Goal: Task Accomplishment & Management: Complete application form

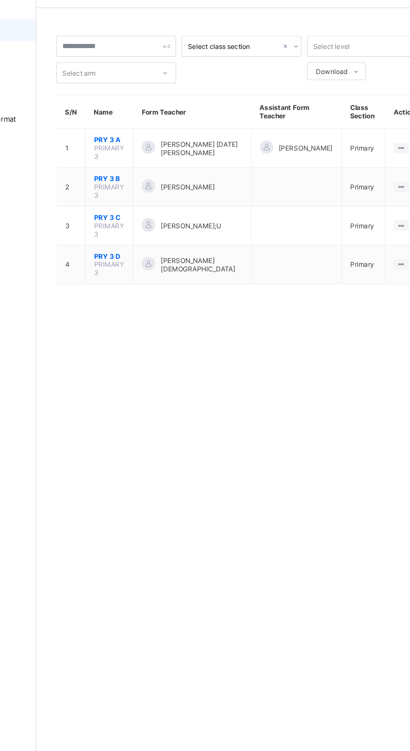
click at [168, 202] on td "PRY 3 C PRIMARY 3" at bounding box center [156, 197] width 36 height 29
click at [147, 191] on span "PRY 3 C" at bounding box center [155, 191] width 23 height 6
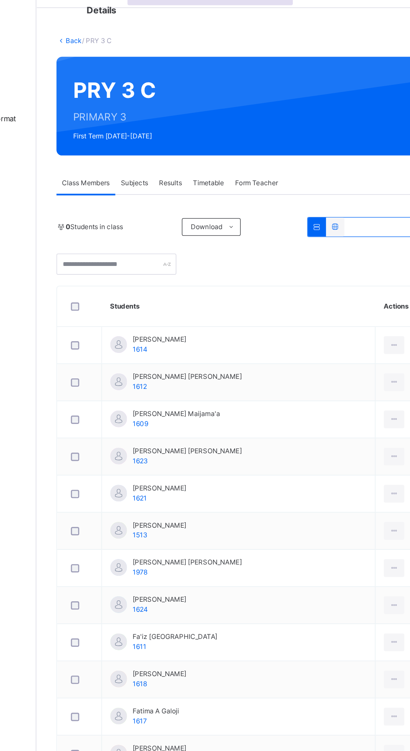
click at [174, 166] on span "Subjects" at bounding box center [174, 166] width 20 height 8
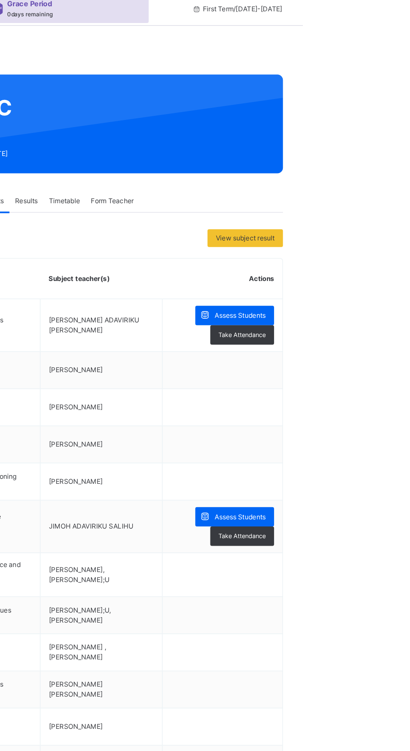
click at [341, 255] on span at bounding box center [336, 252] width 15 height 15
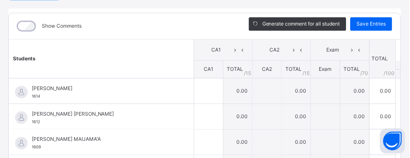
scroll to position [92, 0]
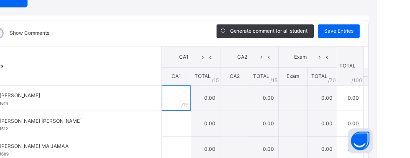
click at [223, 99] on input "text" at bounding box center [208, 97] width 29 height 25
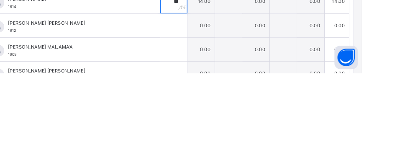
scroll to position [108, 0]
type input "**"
click at [223, 110] on input "text" at bounding box center [208, 106] width 29 height 25
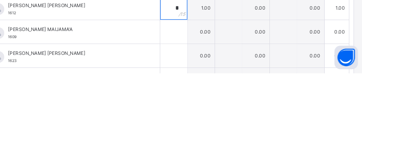
type input "*"
click at [223, 113] on div at bounding box center [208, 113] width 29 height 25
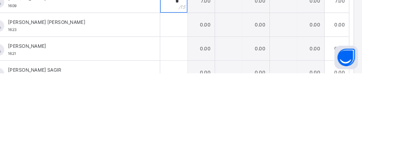
scroll to position [33, 0]
type input "*"
click at [223, 108] on input "text" at bounding box center [208, 106] width 29 height 25
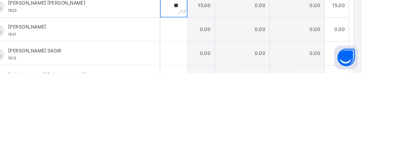
scroll to position [54, 0]
type input "**"
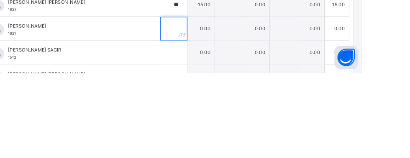
click at [223, 111] on input "text" at bounding box center [208, 110] width 29 height 25
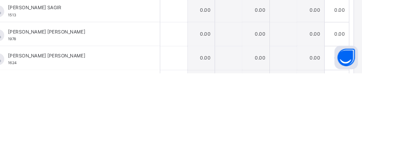
scroll to position [101, 0]
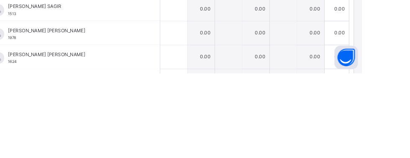
type input "**"
click at [223, 115] on input "text" at bounding box center [208, 114] width 29 height 25
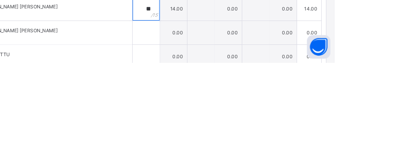
scroll to position [115, 0]
type input "**"
click at [223, 126] on input "text" at bounding box center [208, 125] width 29 height 25
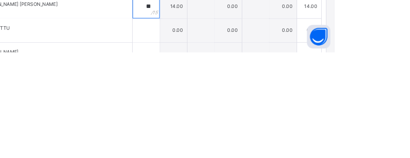
scroll to position [132, 0]
type input "**"
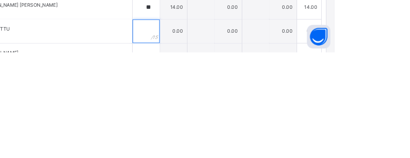
click at [223, 138] on input "text" at bounding box center [208, 135] width 29 height 25
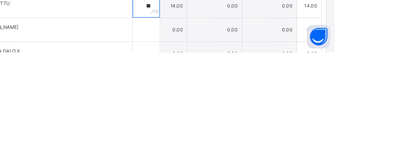
scroll to position [160, 0]
type input "**"
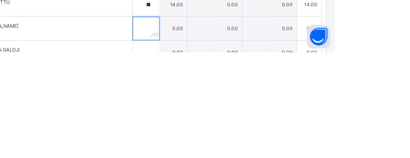
click at [223, 134] on input "text" at bounding box center [208, 132] width 29 height 25
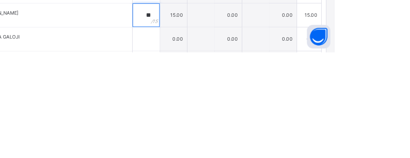
scroll to position [174, 0]
type input "**"
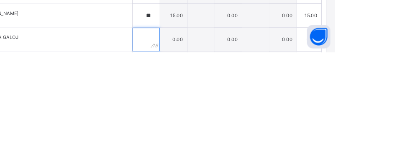
click at [223, 144] on div at bounding box center [208, 143] width 29 height 25
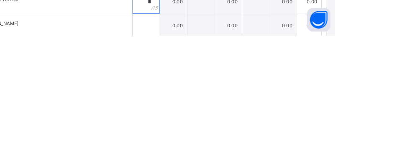
scroll to position [199, 0]
type input "*"
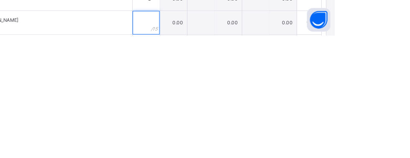
click at [223, 145] on input "text" at bounding box center [208, 143] width 29 height 25
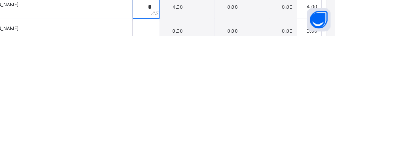
scroll to position [219, 0]
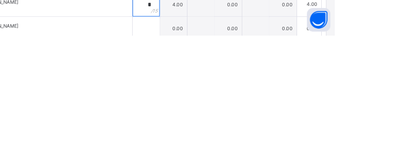
type input "*"
click at [223, 151] on input "text" at bounding box center [208, 150] width 29 height 25
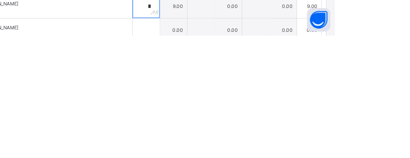
type input "*"
click at [223, 137] on div "*" at bounding box center [208, 126] width 29 height 25
click at [223, 51] on input "**" at bounding box center [208, 49] width 29 height 25
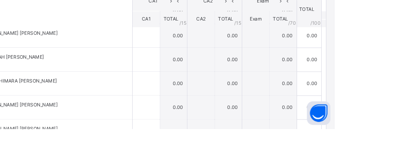
scroll to position [361, 0]
click at [223, 59] on div at bounding box center [208, 58] width 29 height 25
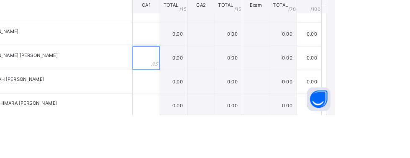
scroll to position [325, 0]
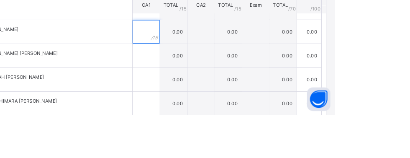
click at [223, 67] on input "text" at bounding box center [208, 68] width 29 height 25
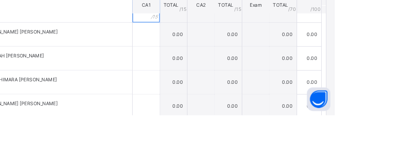
scroll to position [354, 0]
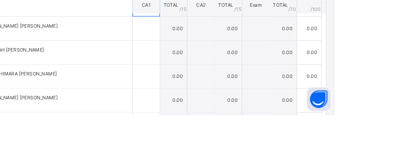
type input "**"
click at [223, 67] on input "text" at bounding box center [208, 65] width 29 height 25
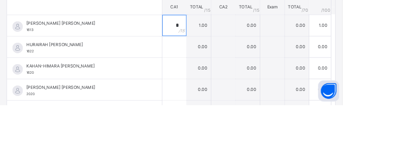
scroll to position [381, 0]
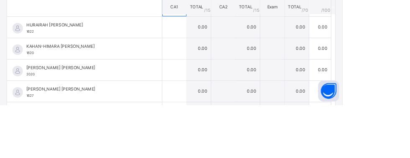
type input "*"
click at [223, 68] on input "text" at bounding box center [208, 64] width 29 height 25
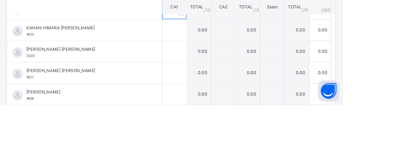
scroll to position [403, 0]
type input "**"
click at [223, 69] on input "text" at bounding box center [208, 67] width 29 height 25
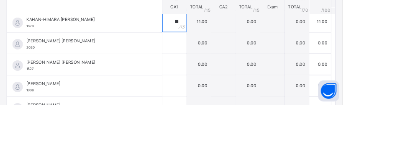
scroll to position [420, 0]
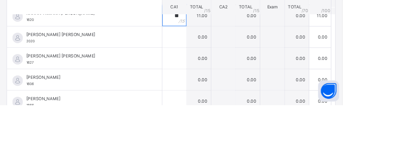
type input "**"
click at [223, 72] on div at bounding box center [208, 76] width 29 height 25
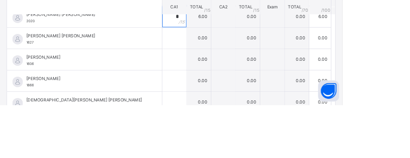
scroll to position [445, 0]
type input "*"
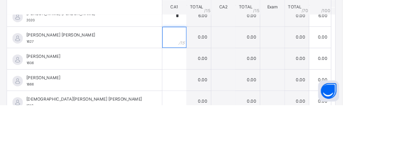
click at [223, 76] on input "text" at bounding box center [208, 76] width 29 height 25
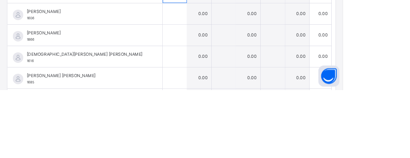
scroll to position [482, 0]
type input "**"
click at [223, 67] on input "text" at bounding box center [208, 65] width 29 height 25
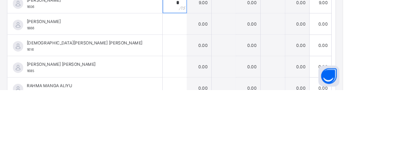
scroll to position [498, 0]
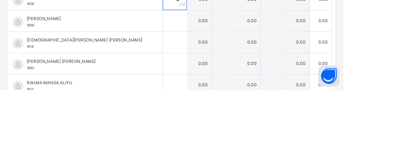
type input "*"
click at [223, 87] on input "text" at bounding box center [208, 75] width 29 height 25
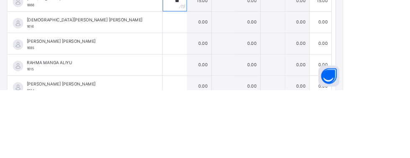
scroll to position [521, 0]
type input "**"
click at [223, 78] on input "text" at bounding box center [208, 77] width 29 height 25
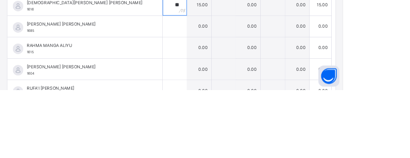
scroll to position [542, 0]
type input "**"
click at [223, 82] on div at bounding box center [208, 81] width 29 height 25
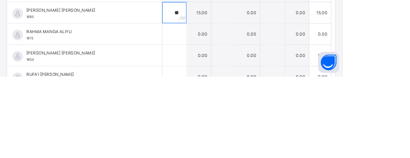
type input "**"
click at [223, 106] on input "text" at bounding box center [208, 106] width 29 height 25
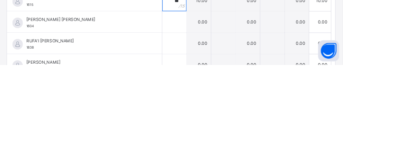
scroll to position [569, 0]
type input "**"
click at [223, 107] on div at bounding box center [208, 105] width 29 height 25
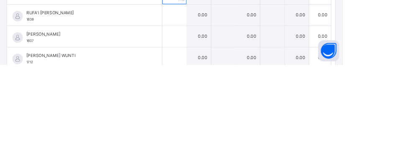
type input "*"
click at [223, 123] on div at bounding box center [208, 123] width 29 height 25
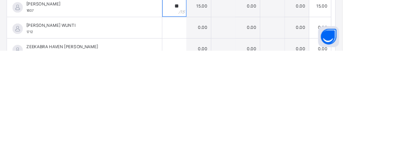
scroll to position [184, 0]
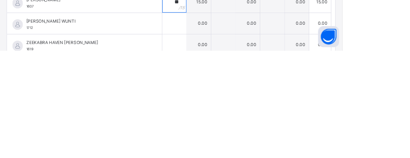
type input "**"
click at [223, 123] on input "text" at bounding box center [208, 124] width 29 height 25
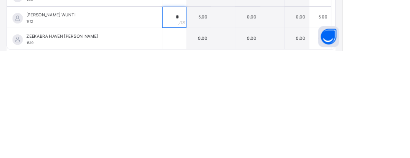
type input "*"
click at [223, 143] on div at bounding box center [208, 142] width 29 height 25
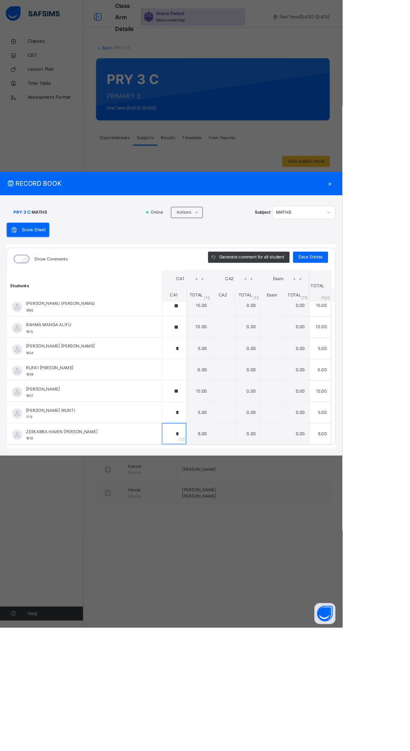
scroll to position [0, 0]
type input "*"
click at [401, 323] on div "Generate comment for all student Save Entries" at bounding box center [321, 310] width 160 height 26
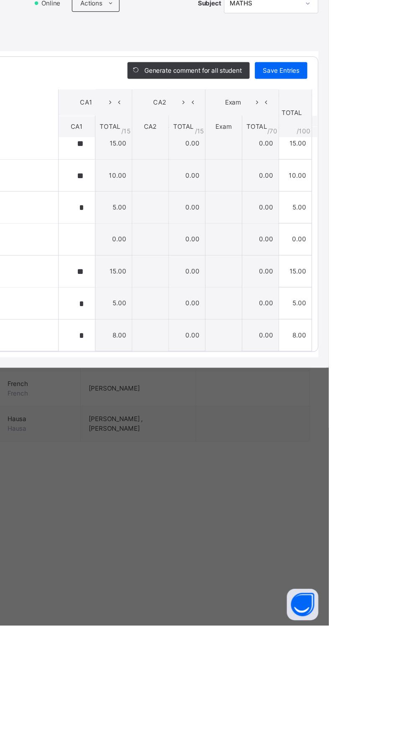
click at [386, 312] on span "Save Entries" at bounding box center [371, 308] width 29 height 8
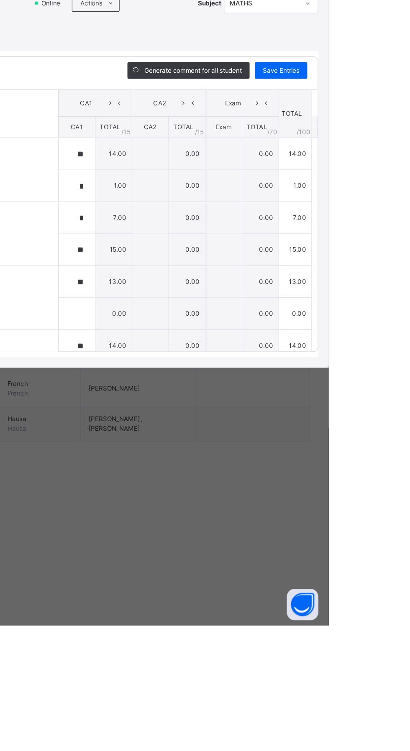
type input "**"
type input "*"
type input "**"
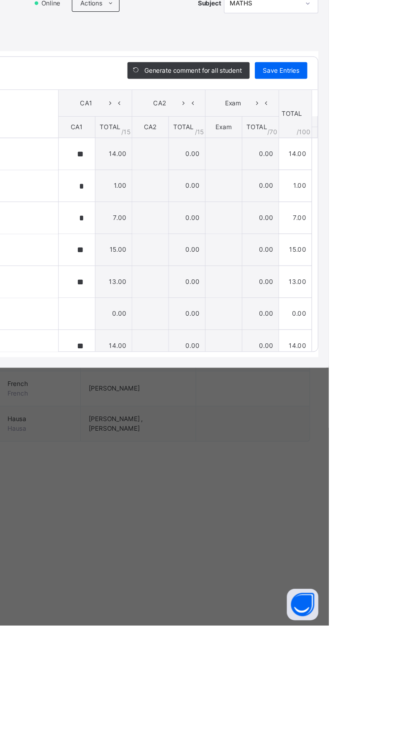
type input "**"
type input "*"
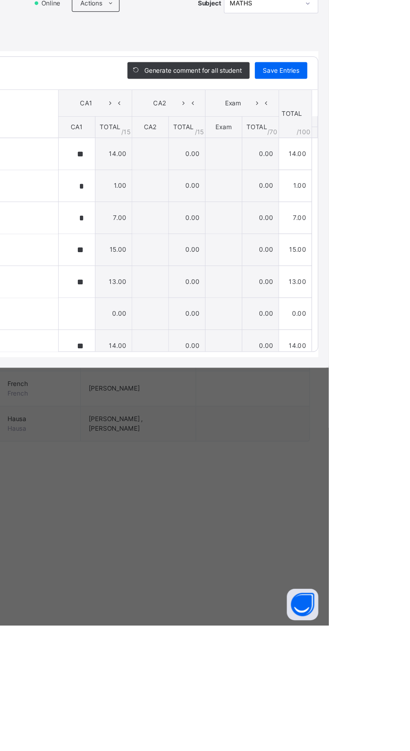
type input "*"
type input "**"
type input "*"
type input "**"
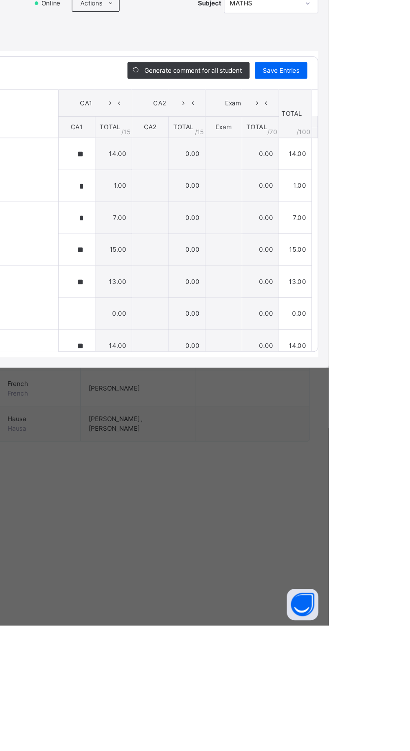
type input "*"
type input "**"
type input "*"
type input "**"
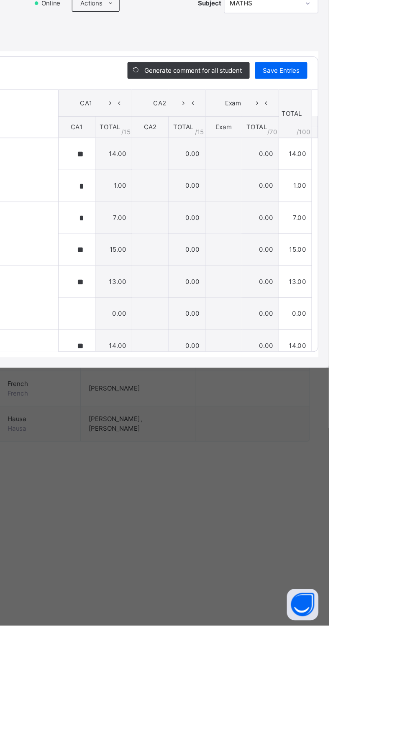
type input "**"
type input "*"
type input "**"
type input "*"
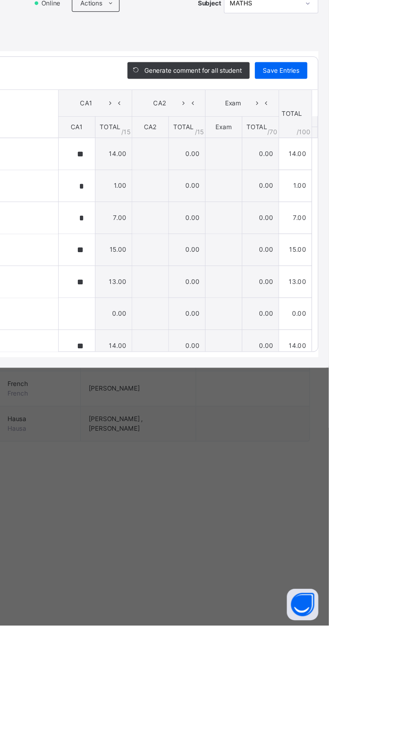
type input "*"
click at [386, 312] on span "Save Entries" at bounding box center [371, 308] width 29 height 8
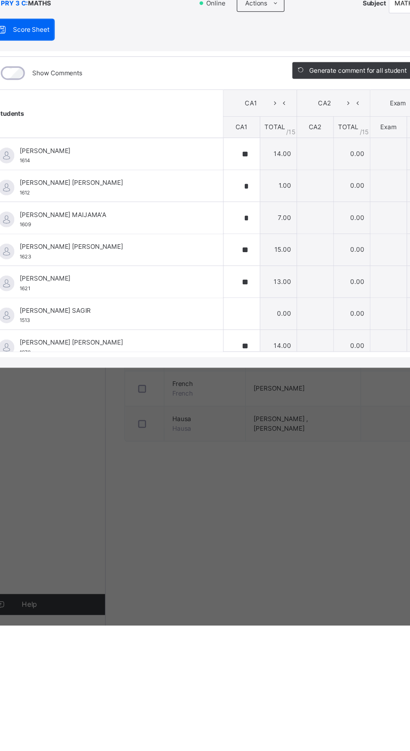
type input "**"
type input "*"
type input "**"
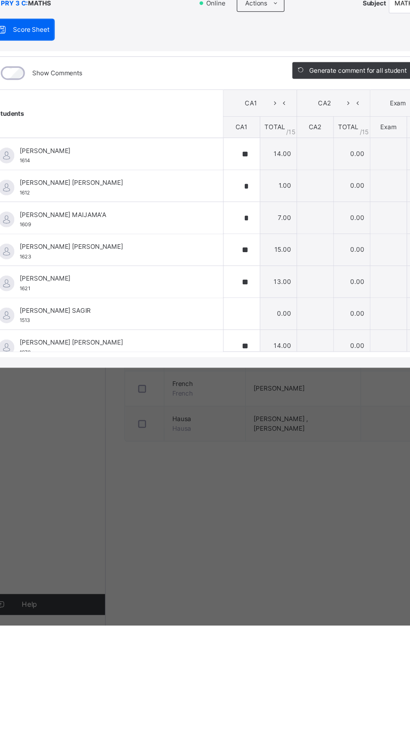
type input "**"
type input "*"
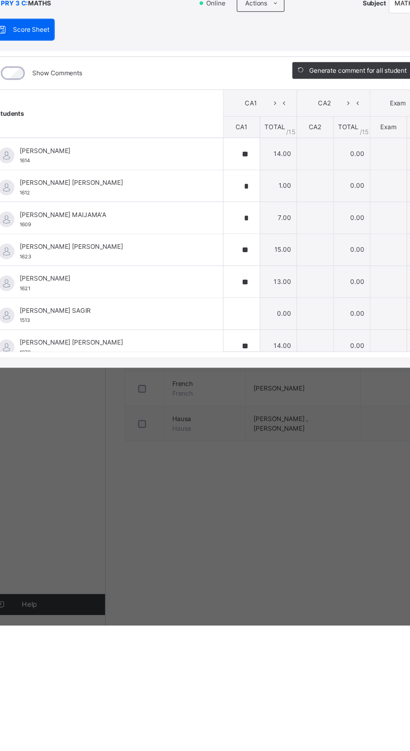
type input "*"
type input "**"
type input "*"
type input "**"
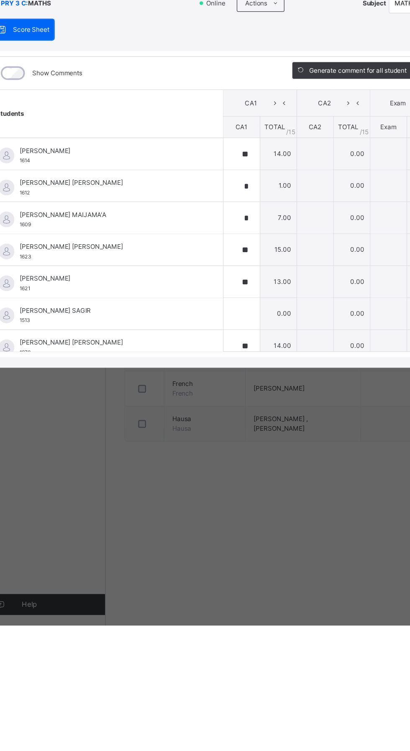
type input "*"
type input "**"
type input "*"
type input "**"
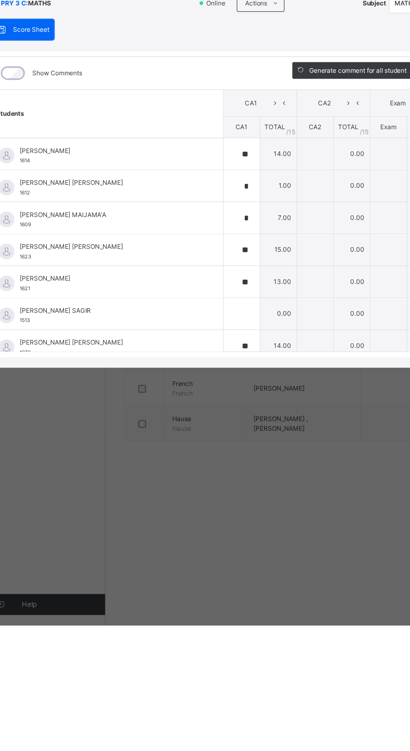
type input "**"
type input "*"
type input "**"
type input "*"
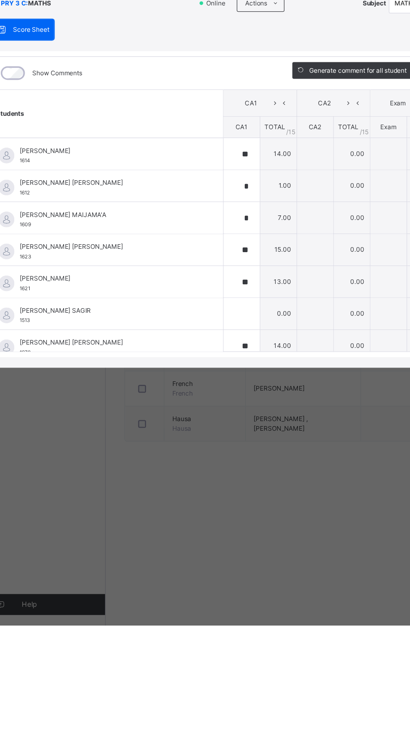
type input "*"
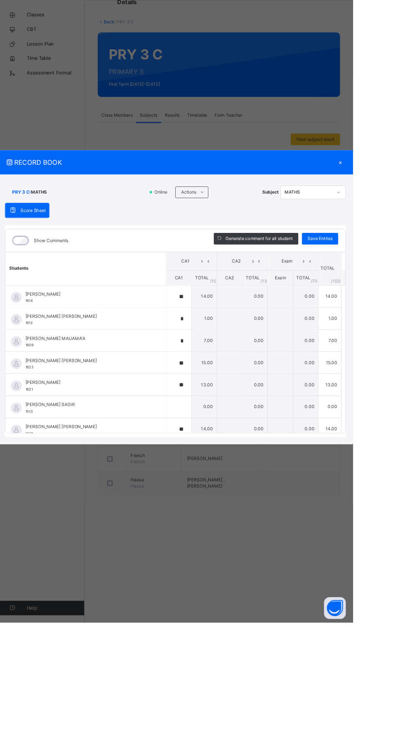
click at [401, 226] on div "×" at bounding box center [395, 220] width 13 height 11
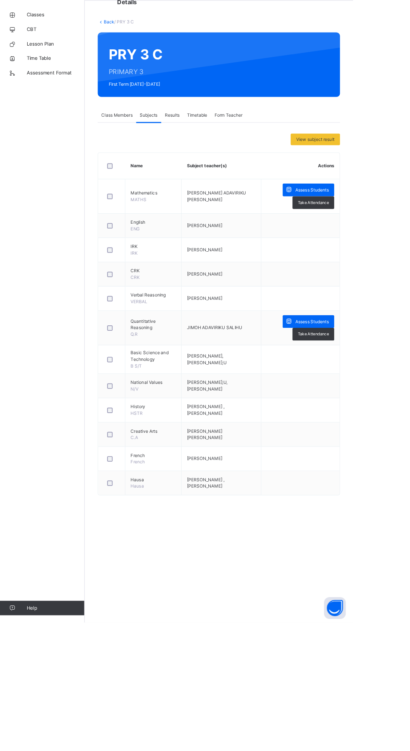
click at [185, 411] on span "Quantitative Reasoning" at bounding box center [179, 407] width 52 height 15
click at [363, 404] on span "Assess Students" at bounding box center [362, 404] width 38 height 8
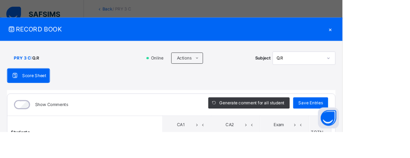
scroll to position [79, 0]
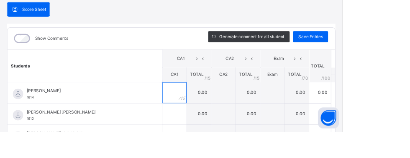
click at [223, 112] on div at bounding box center [208, 110] width 29 height 25
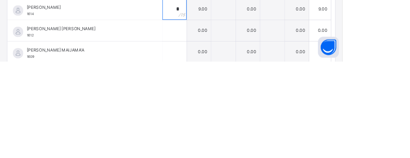
scroll to position [97, 0]
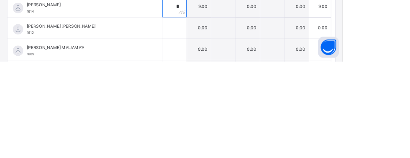
type input "*"
click at [223, 118] on div at bounding box center [208, 117] width 29 height 25
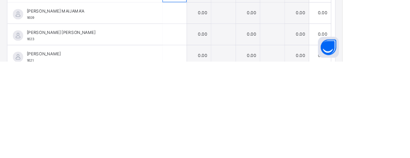
scroll to position [17, 0]
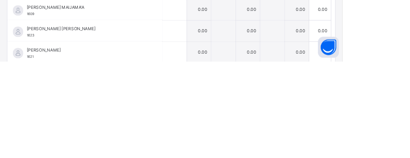
type input "*"
click at [223, 120] on div at bounding box center [208, 121] width 29 height 25
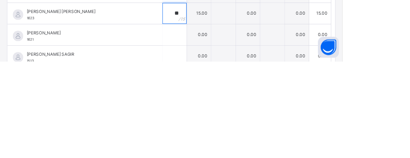
scroll to position [40, 0]
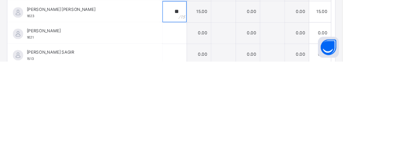
type input "**"
click at [223, 123] on div at bounding box center [208, 123] width 29 height 25
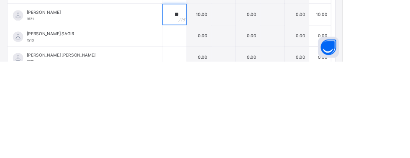
scroll to position [75, 0]
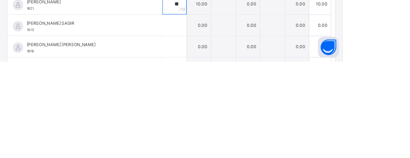
type input "**"
click at [223, 115] on div at bounding box center [208, 114] width 29 height 25
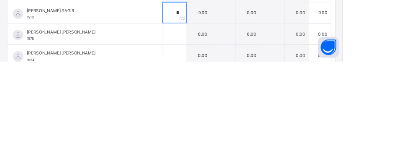
scroll to position [99, 0]
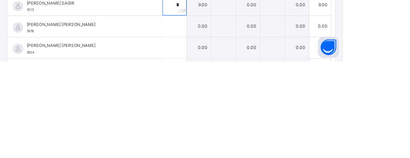
type input "*"
click at [223, 117] on input "text" at bounding box center [208, 115] width 29 height 25
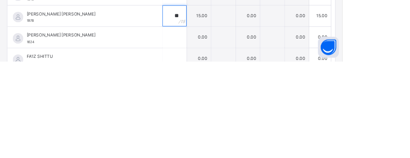
scroll to position [118, 0]
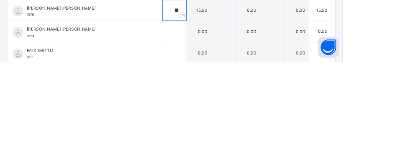
type input "**"
click at [223, 123] on input "text" at bounding box center [208, 122] width 29 height 25
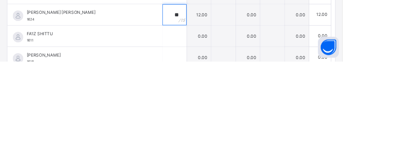
scroll to position [153, 0]
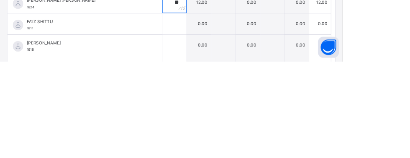
type input "**"
click at [223, 115] on input "text" at bounding box center [208, 112] width 29 height 25
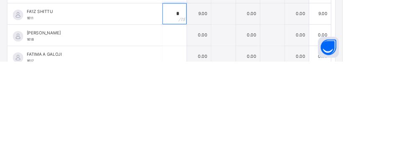
scroll to position [169, 0]
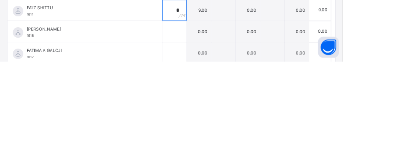
type input "*"
click at [223, 123] on input "text" at bounding box center [208, 122] width 29 height 25
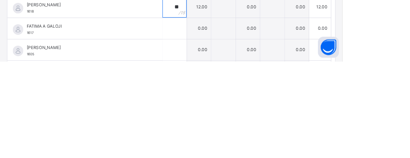
scroll to position [198, 0]
type input "**"
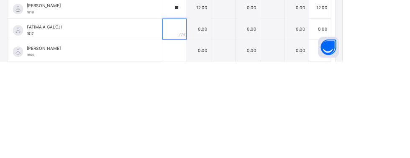
click at [223, 118] on input "text" at bounding box center [208, 119] width 29 height 25
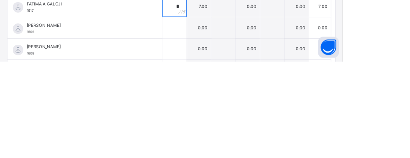
type input "*"
click at [223, 117] on div at bounding box center [208, 117] width 29 height 25
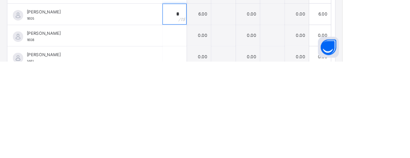
scroll to position [258, 0]
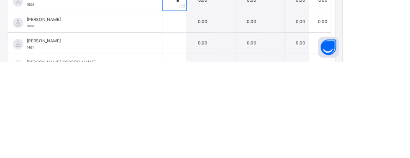
type input "*"
click at [223, 123] on div at bounding box center [208, 135] width 29 height 25
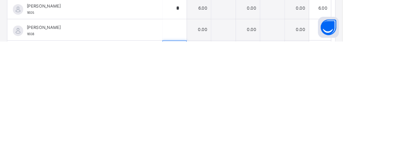
scroll to position [225, 0]
click at [223, 143] on input "text" at bounding box center [208, 143] width 29 height 25
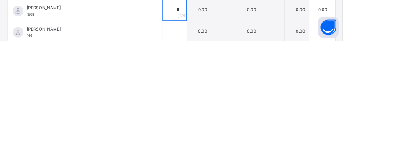
scroll to position [247, 0]
type input "*"
click at [223, 146] on input "text" at bounding box center [208, 146] width 29 height 25
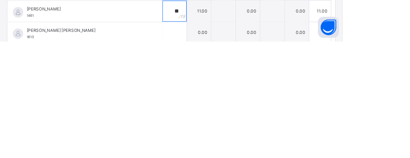
scroll to position [277, 0]
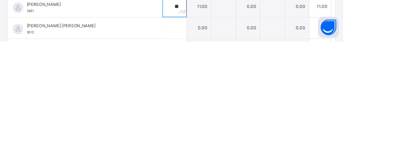
type input "**"
click at [223, 142] on input "text" at bounding box center [208, 141] width 29 height 25
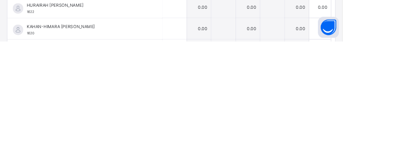
scroll to position [328, 0]
type input "*"
click at [223, 142] on input "text" at bounding box center [208, 142] width 29 height 25
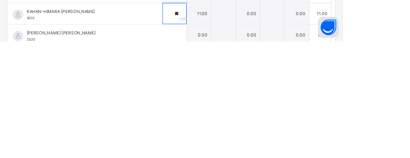
type input "**"
click at [223, 148] on div at bounding box center [208, 150] width 29 height 25
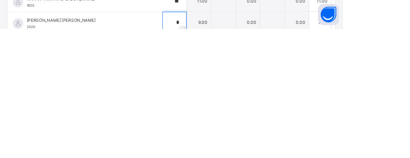
scroll to position [365, 0]
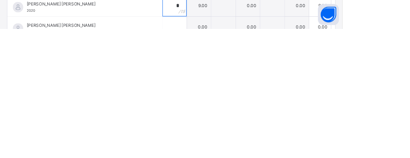
type input "*"
click at [223, 159] on input "text" at bounding box center [208, 155] width 29 height 25
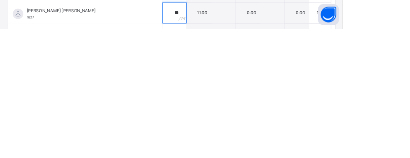
scroll to position [383, 0]
type input "**"
type input "*"
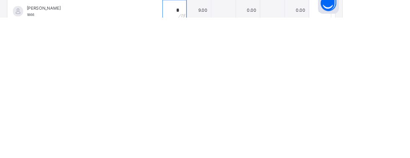
scroll to position [424, 0]
type input "*"
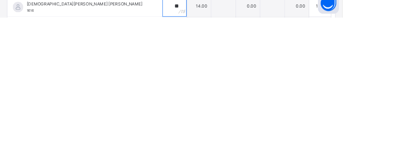
type input "**"
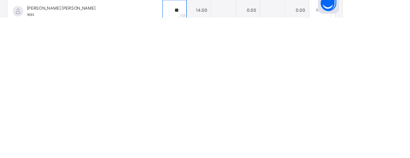
scroll to position [477, 0]
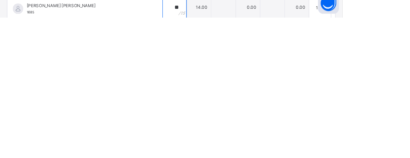
type input "**"
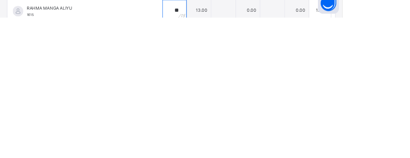
scroll to position [501, 0]
type input "**"
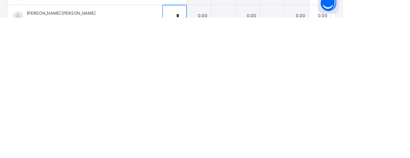
scroll to position [524, 0]
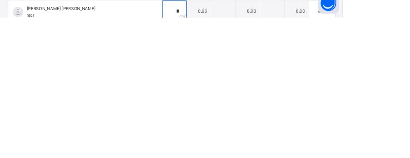
type input "*"
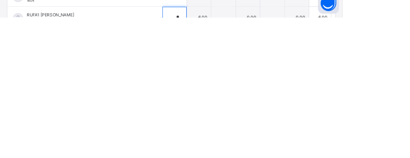
scroll to position [560, 0]
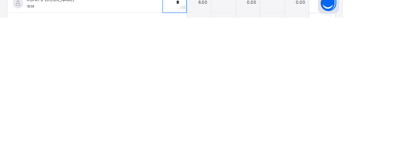
type input "*"
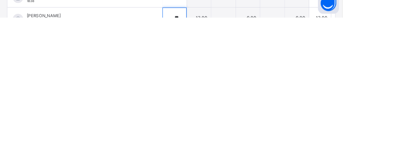
scroll to position [570, 0]
type input "**"
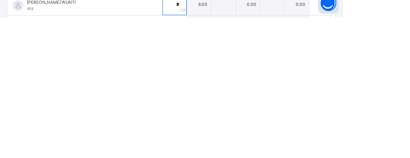
scroll to position [168, 0]
type input "*"
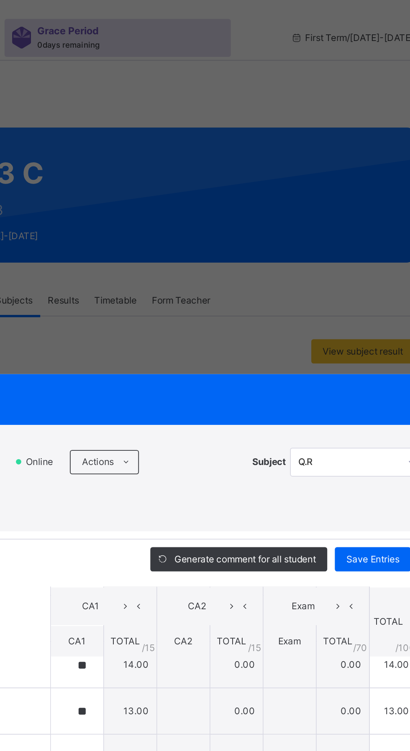
scroll to position [0, 0]
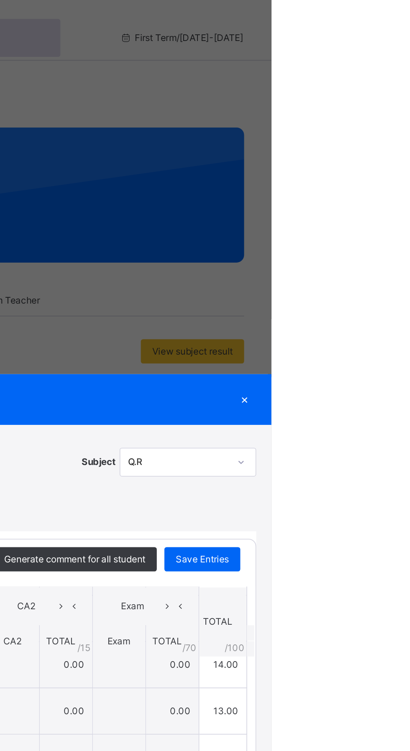
type input "**"
click at [386, 312] on span "Save Entries" at bounding box center [371, 308] width 29 height 8
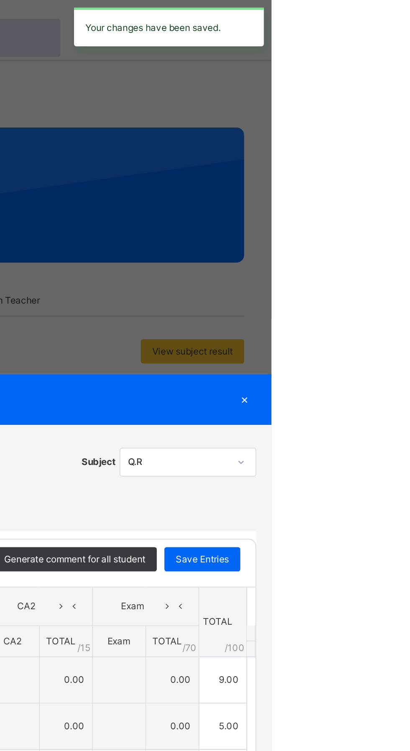
type input "*"
type input "**"
type input "*"
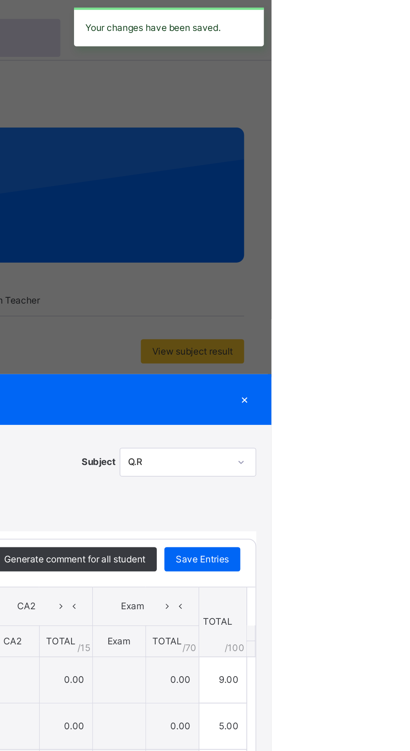
type input "**"
type input "*"
type input "**"
type input "*"
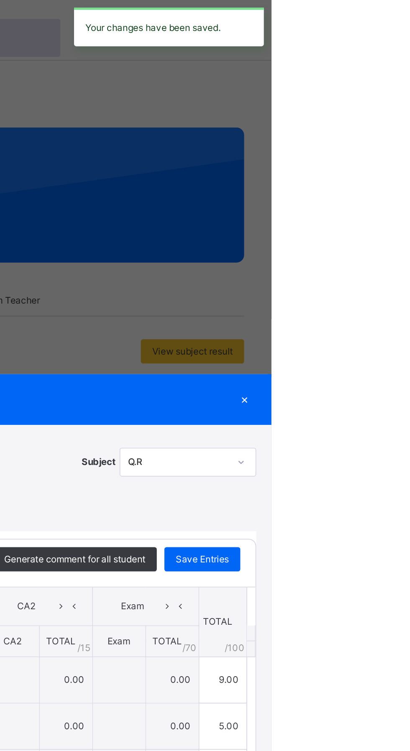
type input "*"
type input "**"
type input "*"
type input "**"
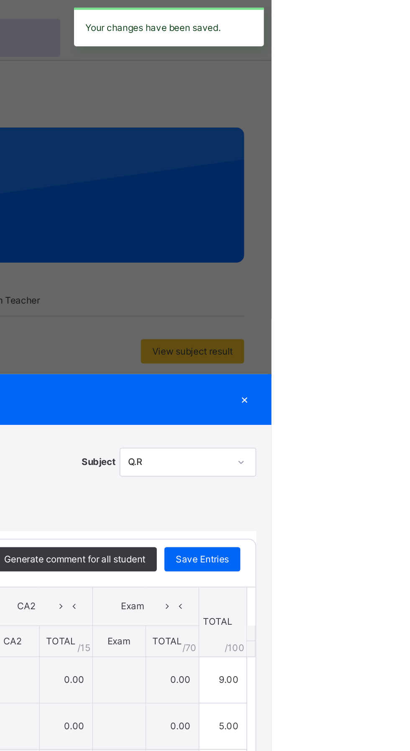
type input "*"
type input "**"
type input "*"
type input "**"
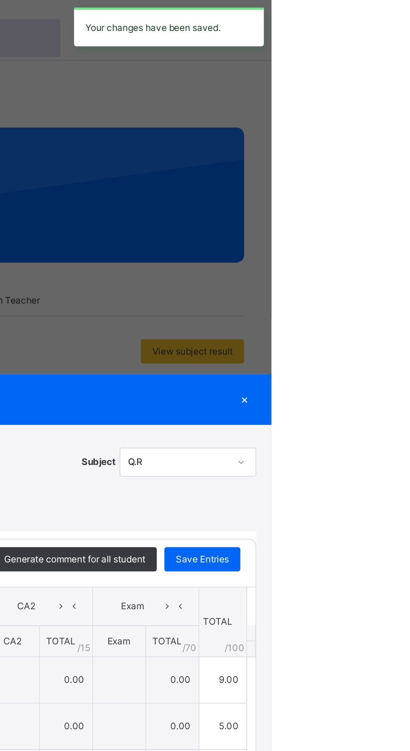
type input "**"
type input "*"
type input "**"
type input "*"
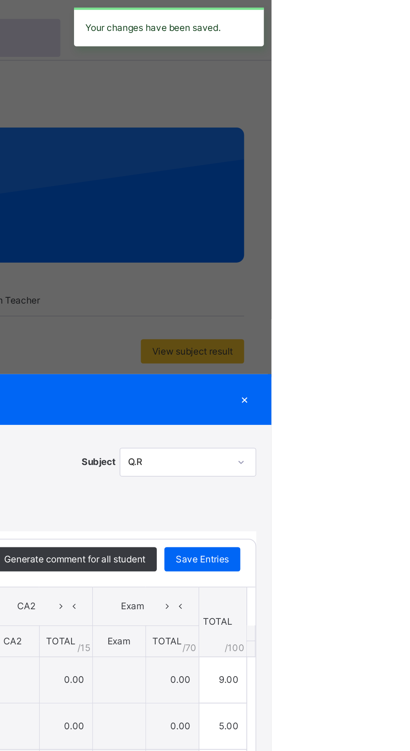
type input "**"
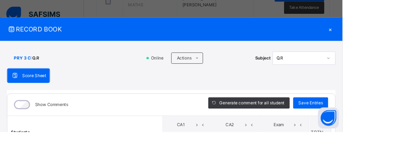
click at [386, 123] on span "Save Entries" at bounding box center [371, 123] width 29 height 8
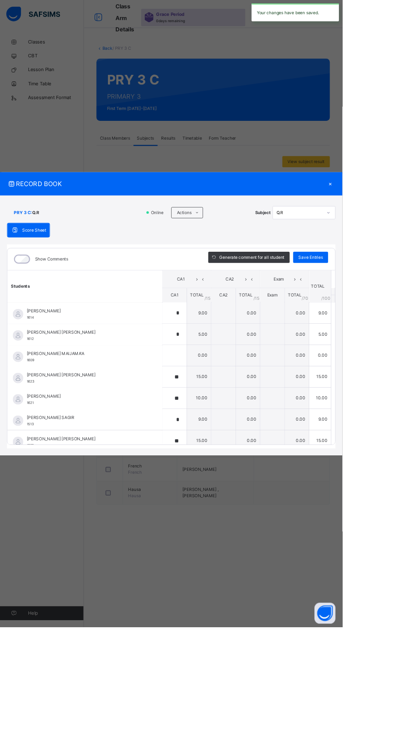
type input "*"
type input "**"
type input "*"
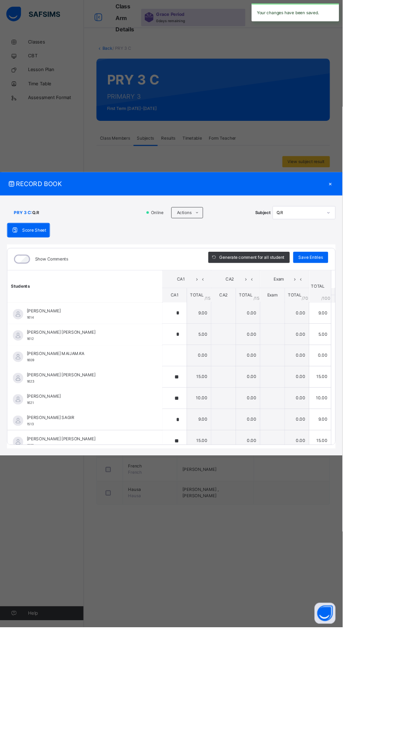
type input "**"
type input "*"
type input "**"
type input "*"
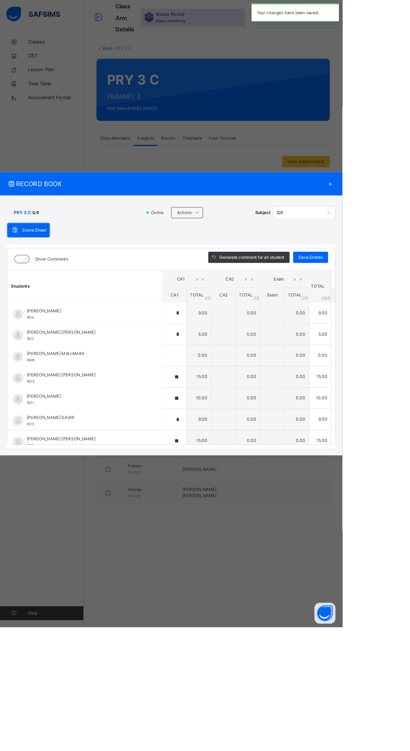
type input "*"
type input "**"
type input "*"
type input "**"
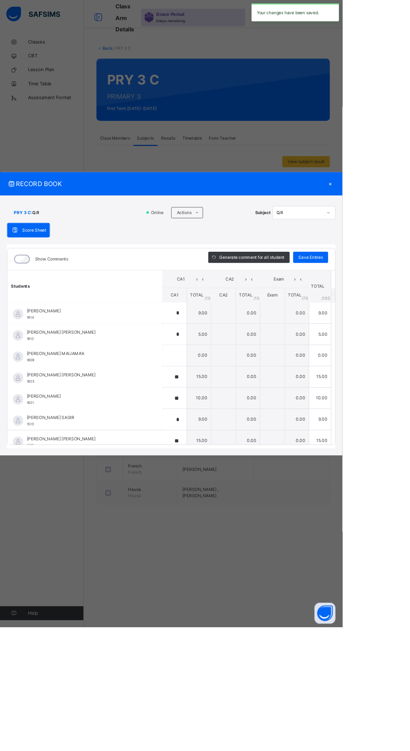
type input "*"
type input "**"
type input "*"
type input "**"
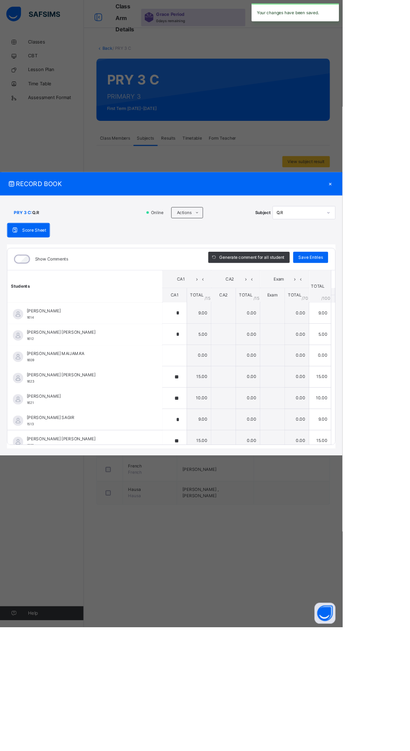
type input "**"
type input "*"
type input "**"
type input "*"
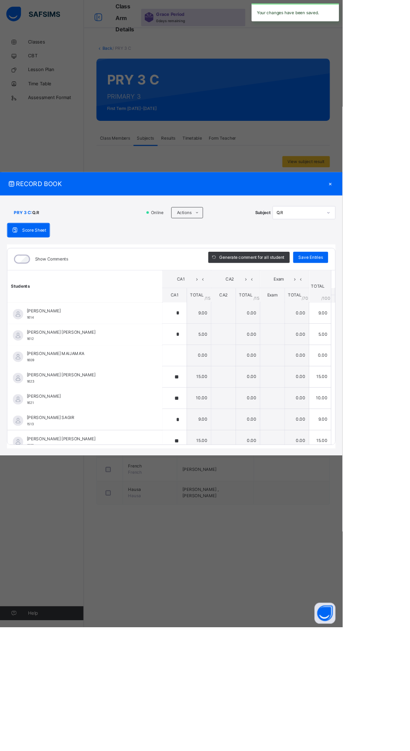
type input "**"
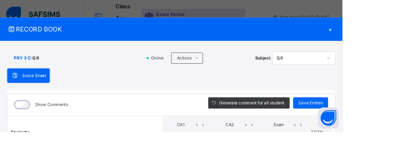
click at [401, 35] on div "×" at bounding box center [395, 34] width 13 height 11
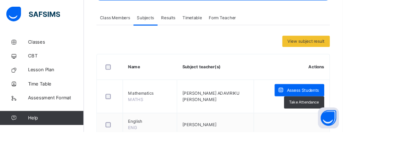
scroll to position [97, 0]
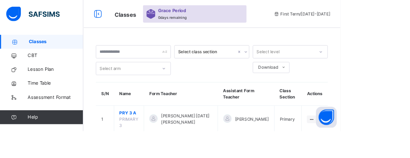
scroll to position [51, 0]
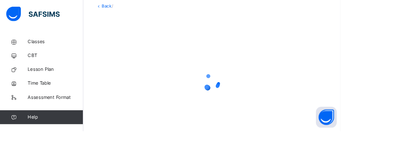
scroll to position [13, 0]
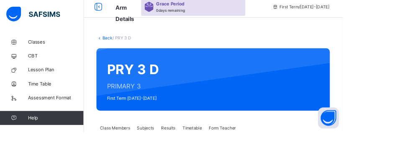
click at [175, 145] on div "Subjects" at bounding box center [174, 153] width 29 height 17
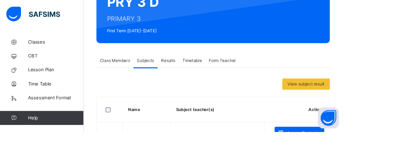
click at [341, 158] on span at bounding box center [336, 158] width 15 height 15
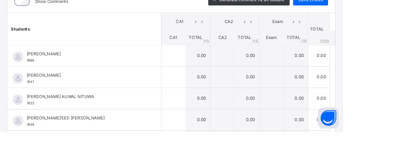
scroll to position [124, 0]
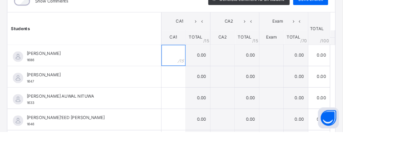
click at [222, 68] on div at bounding box center [207, 66] width 29 height 25
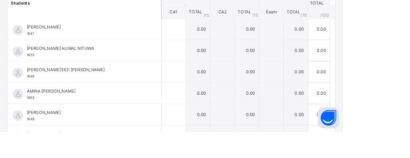
scroll to position [27, 0]
type input "*"
click at [222, 38] on div at bounding box center [207, 34] width 29 height 25
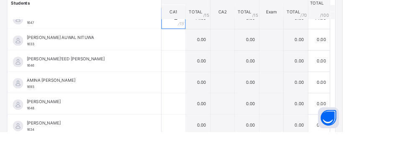
scroll to position [41, 0]
type input "**"
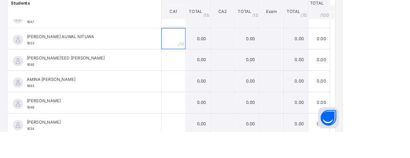
click at [222, 46] on div at bounding box center [207, 46] width 29 height 25
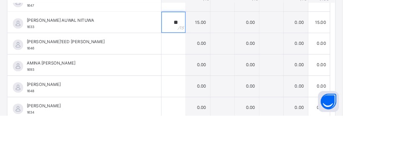
scroll to position [66, 0]
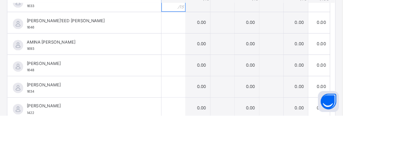
type input "**"
click at [222, 47] on input "text" at bounding box center [207, 46] width 29 height 25
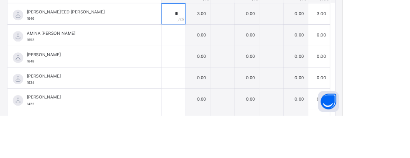
scroll to position [83, 0]
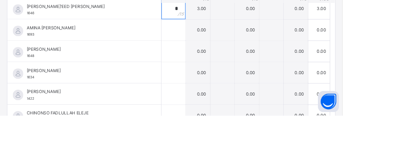
type input "*"
click at [222, 55] on div at bounding box center [207, 55] width 29 height 25
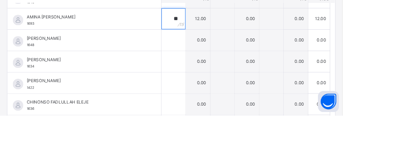
scroll to position [114, 0]
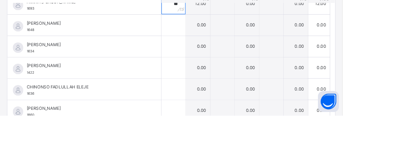
type input "**"
click at [222, 53] on div at bounding box center [207, 49] width 29 height 25
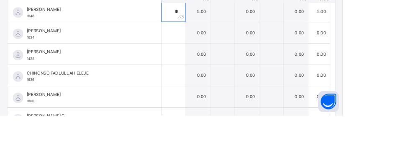
scroll to position [131, 0]
type input "*"
click at [222, 58] on div at bounding box center [207, 58] width 29 height 25
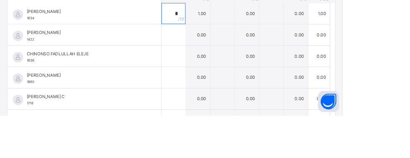
scroll to position [158, 0]
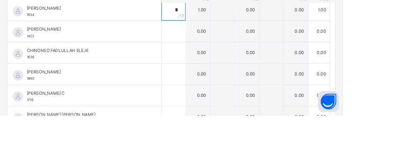
type input "*"
click at [222, 56] on input "text" at bounding box center [207, 57] width 29 height 25
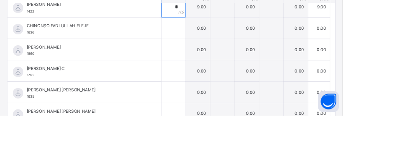
scroll to position [186, 0]
type input "*"
click at [222, 54] on div at bounding box center [207, 53] width 29 height 25
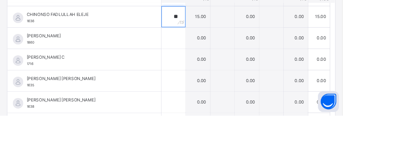
scroll to position [203, 0]
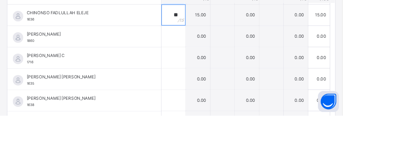
type input "**"
click at [222, 63] on div at bounding box center [207, 63] width 29 height 25
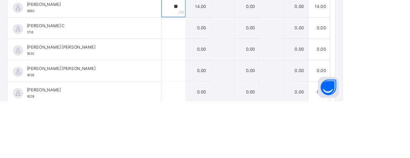
scroll to position [222, 0]
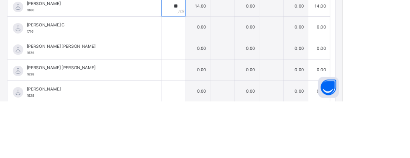
type input "**"
click at [222, 68] on div at bounding box center [207, 69] width 29 height 25
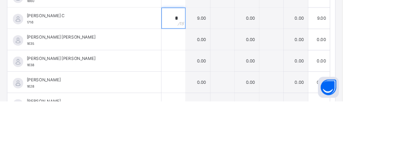
scroll to position [244, 0]
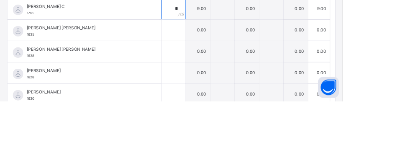
type input "*"
click at [222, 72] on input "text" at bounding box center [207, 72] width 29 height 25
type input "*"
click at [222, 74] on div at bounding box center [207, 72] width 29 height 25
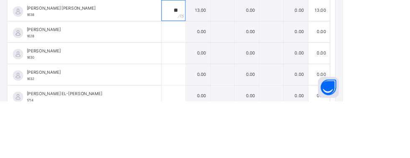
scroll to position [295, 0]
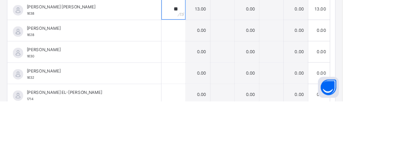
type input "**"
click at [222, 73] on div at bounding box center [207, 73] width 29 height 25
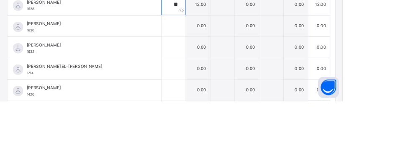
scroll to position [327, 0]
type input "**"
click at [222, 66] on div at bounding box center [207, 66] width 29 height 25
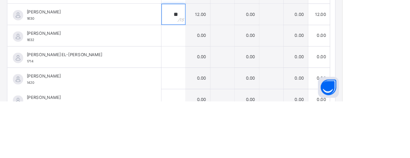
scroll to position [352, 0]
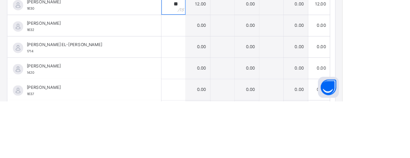
type input "**"
click at [222, 70] on input "text" at bounding box center [207, 67] width 29 height 25
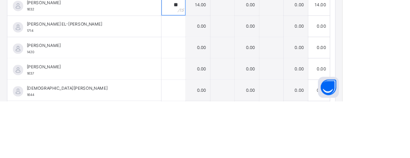
scroll to position [376, 0]
type input "**"
click at [222, 69] on input "text" at bounding box center [207, 68] width 29 height 25
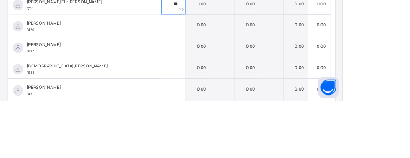
scroll to position [405, 0]
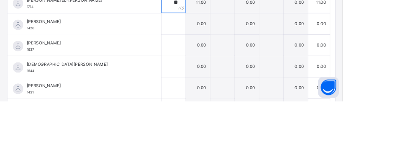
type input "**"
click at [222, 78] on div at bounding box center [207, 90] width 29 height 25
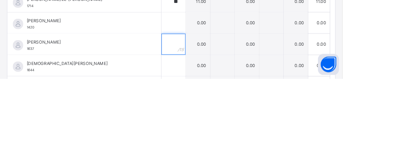
scroll to position [378, 0]
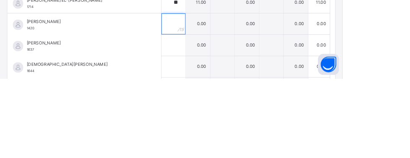
click at [222, 92] on input "text" at bounding box center [207, 92] width 29 height 25
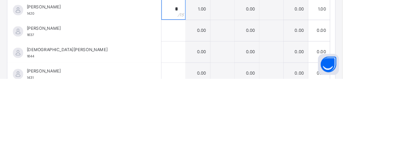
scroll to position [395, 0]
type input "*"
click at [222, 100] on input "text" at bounding box center [207, 100] width 29 height 25
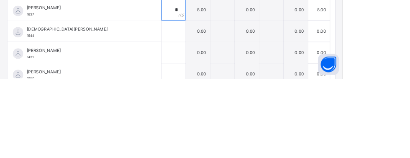
type input "*"
click at [222, 101] on div at bounding box center [207, 101] width 29 height 25
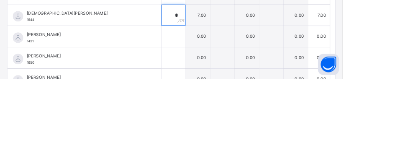
scroll to position [439, 0]
type input "*"
click at [222, 108] on div at bounding box center [207, 107] width 29 height 25
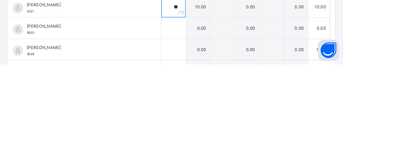
scroll to position [458, 0]
type input "**"
click at [222, 114] on div at bounding box center [207, 114] width 29 height 25
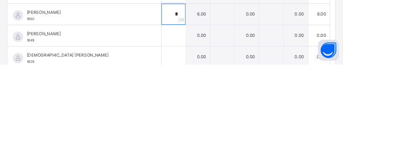
scroll to position [477, 0]
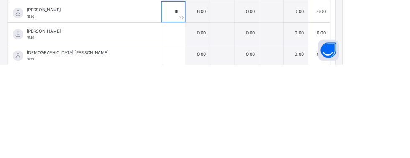
type input "*"
click at [222, 122] on div at bounding box center [207, 120] width 29 height 25
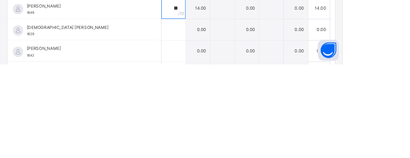
scroll to position [506, 0]
type input "**"
click at [222, 117] on div at bounding box center [207, 116] width 29 height 25
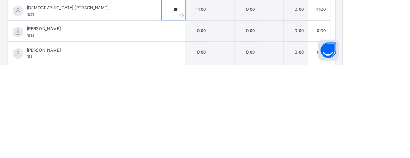
scroll to position [533, 0]
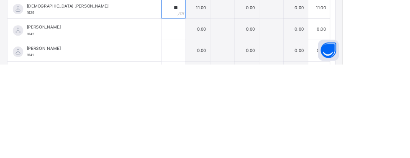
type input "**"
click at [222, 115] on input "text" at bounding box center [207, 115] width 29 height 25
type input "**"
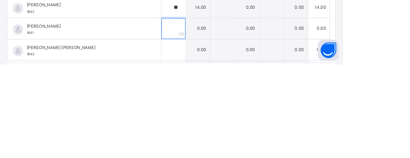
click at [222, 116] on div at bounding box center [207, 114] width 29 height 25
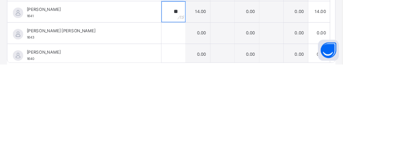
scroll to position [544, 0]
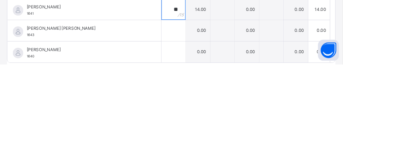
type input "**"
click at [222, 117] on input "text" at bounding box center [207, 117] width 29 height 25
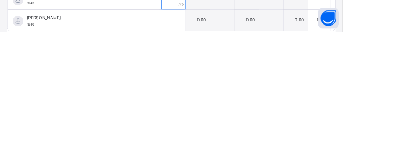
type input "*"
click at [222, 143] on div at bounding box center [207, 142] width 29 height 25
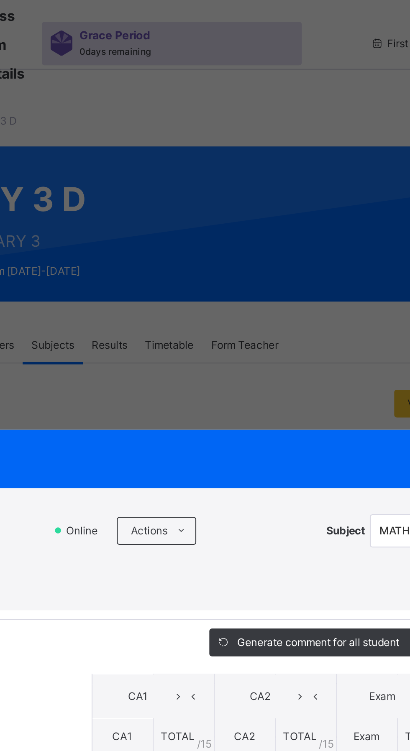
scroll to position [0, 0]
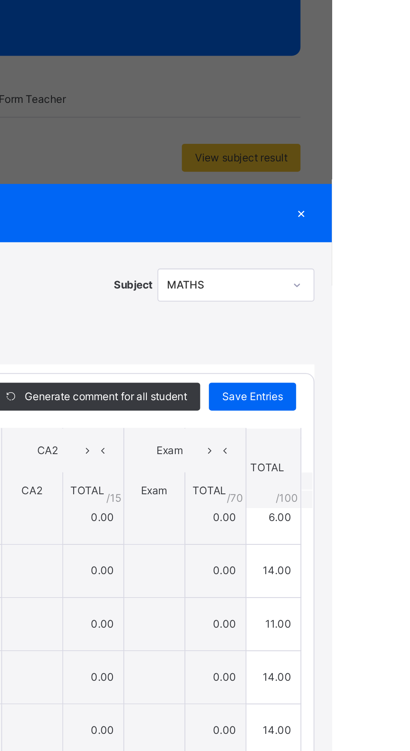
type input "*"
click at [386, 312] on span "Save Entries" at bounding box center [371, 308] width 29 height 8
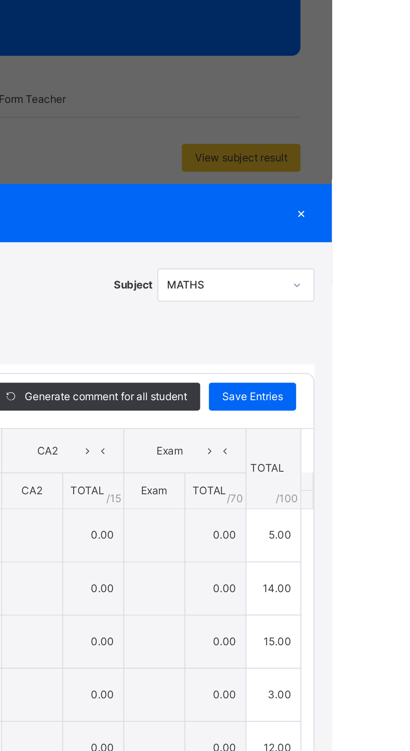
type input "*"
type input "**"
type input "*"
type input "**"
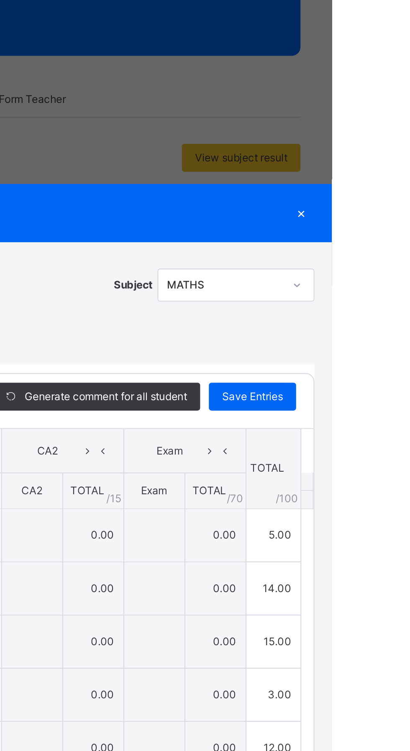
type input "*"
type input "**"
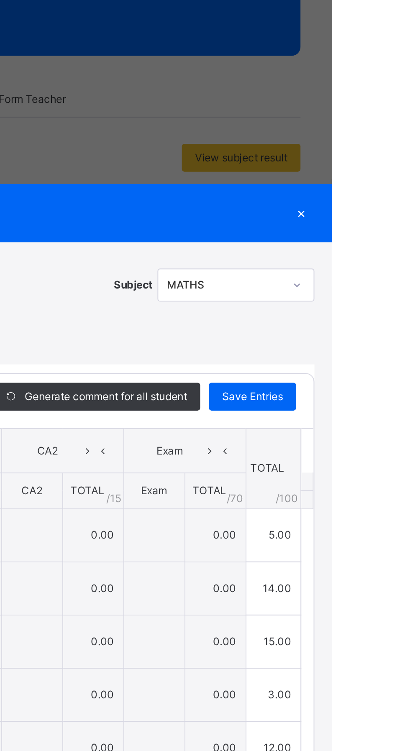
type input "*"
type input "**"
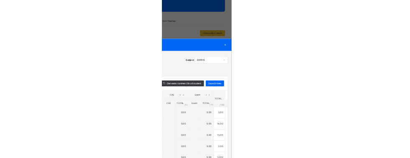
scroll to position [93, 0]
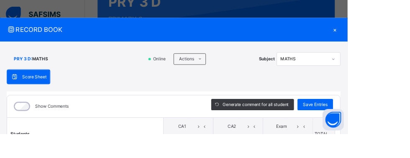
click at [386, 122] on span "Save Entries" at bounding box center [371, 123] width 29 height 8
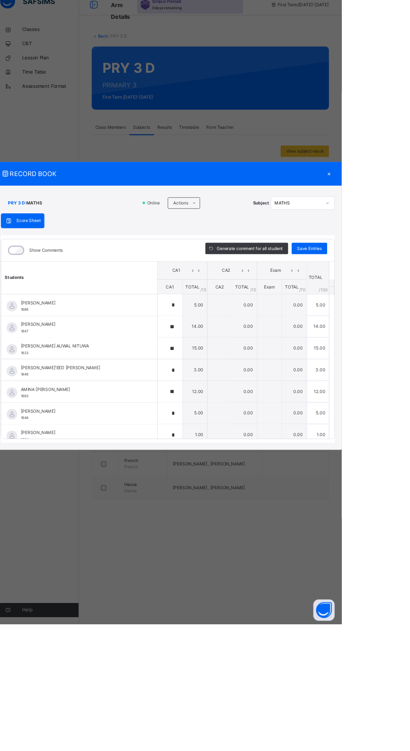
scroll to position [0, 0]
click at [401, 226] on div "×" at bounding box center [395, 220] width 13 height 11
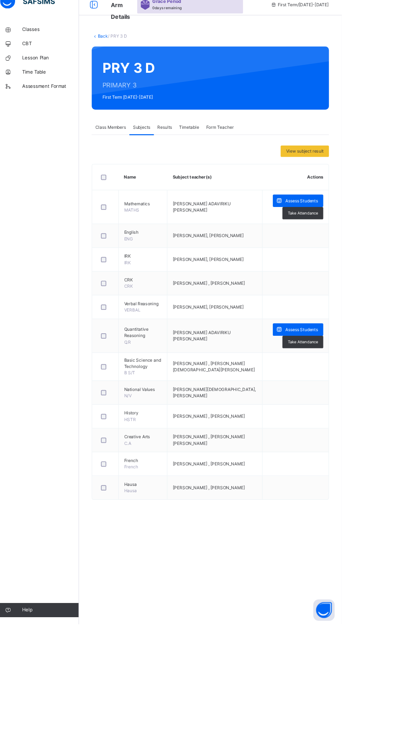
click at [346, 401] on span "Assess Students" at bounding box center [362, 404] width 38 height 8
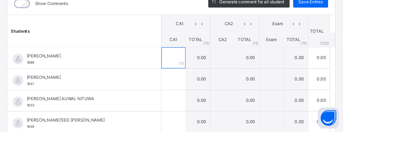
click at [222, 73] on div at bounding box center [207, 69] width 29 height 25
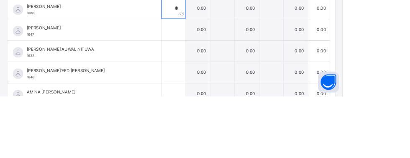
scroll to position [141, 0]
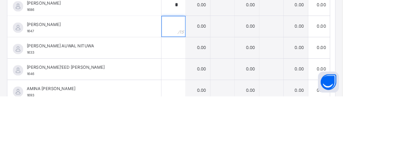
click at [222, 76] on input "text" at bounding box center [207, 74] width 29 height 25
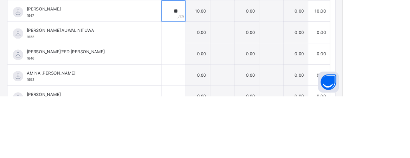
scroll to position [19, 0]
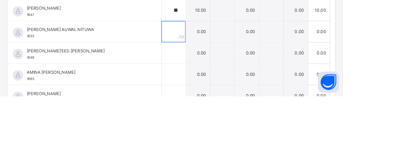
click at [222, 80] on div at bounding box center [207, 80] width 29 height 25
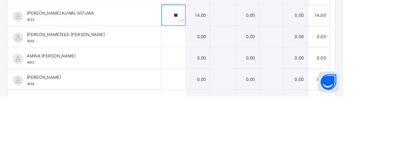
scroll to position [41, 0]
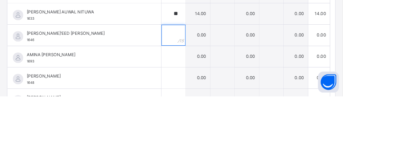
click at [222, 84] on div at bounding box center [207, 84] width 29 height 25
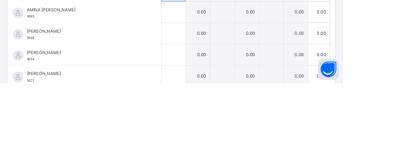
scroll to position [80, 0]
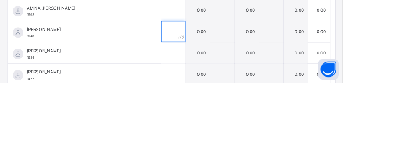
click at [222, 97] on input "text" at bounding box center [207, 96] width 29 height 25
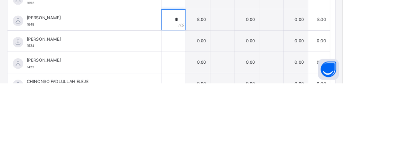
scroll to position [112, 0]
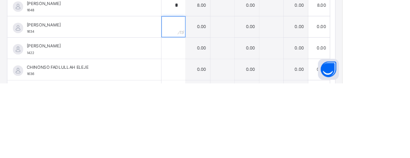
click at [222, 90] on div at bounding box center [207, 90] width 29 height 25
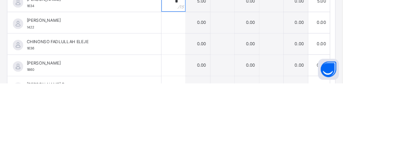
scroll to position [142, 0]
click at [222, 86] on input "text" at bounding box center [207, 85] width 29 height 25
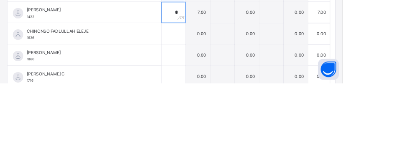
scroll to position [155, 0]
click at [222, 98] on div at bounding box center [207, 97] width 29 height 25
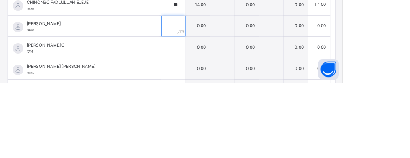
click at [222, 91] on div at bounding box center [207, 89] width 29 height 25
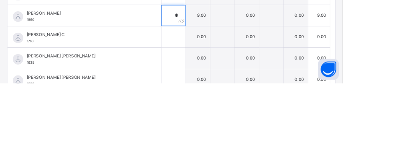
scroll to position [209, 0]
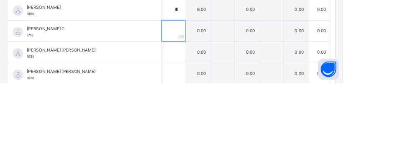
click at [222, 94] on input "text" at bounding box center [207, 95] width 29 height 25
click at [222, 94] on div at bounding box center [207, 94] width 29 height 25
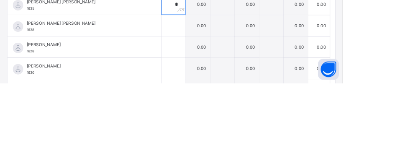
scroll to position [266, 0]
click at [222, 91] on input "text" at bounding box center [207, 89] width 29 height 25
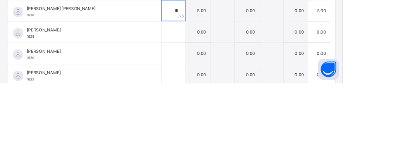
scroll to position [285, 0]
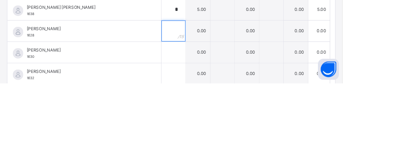
click at [222, 95] on input "text" at bounding box center [207, 95] width 29 height 25
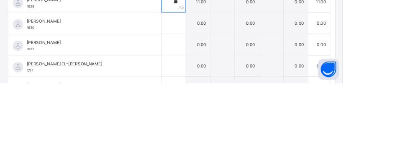
scroll to position [320, 0]
click at [222, 85] on div at bounding box center [207, 85] width 29 height 25
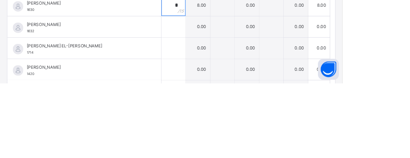
scroll to position [342, 0]
click at [222, 90] on input "text" at bounding box center [207, 89] width 29 height 25
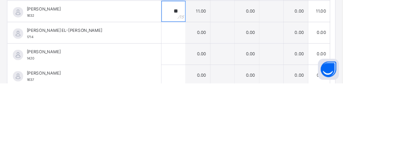
scroll to position [363, 0]
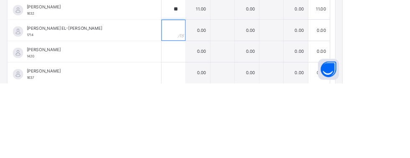
click at [222, 94] on div at bounding box center [207, 94] width 29 height 25
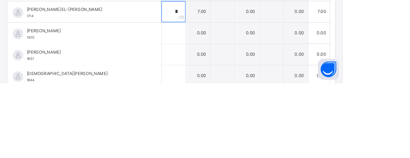
scroll to position [388, 0]
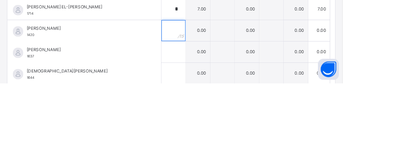
click at [222, 92] on div at bounding box center [207, 94] width 29 height 25
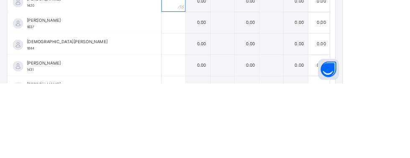
scroll to position [426, 0]
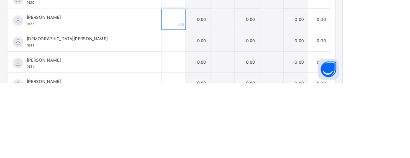
click at [222, 82] on input "text" at bounding box center [207, 81] width 29 height 25
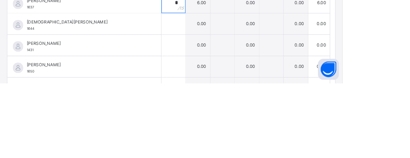
scroll to position [448, 0]
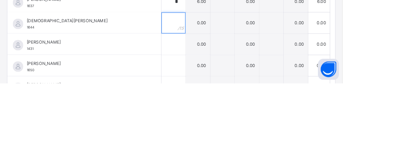
click at [222, 86] on input "text" at bounding box center [207, 85] width 29 height 25
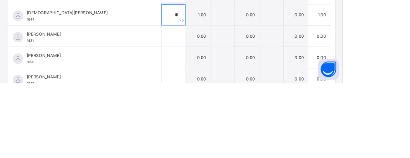
scroll to position [482, 0]
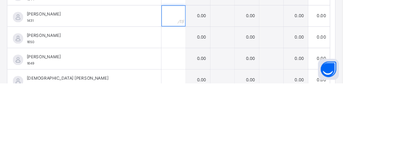
click at [222, 79] on div at bounding box center [207, 77] width 29 height 25
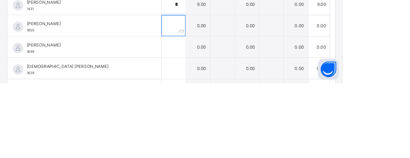
click at [222, 88] on input "text" at bounding box center [207, 89] width 29 height 25
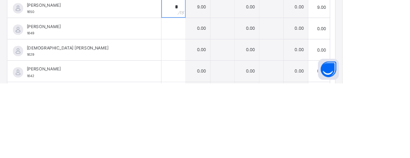
scroll to position [521, 0]
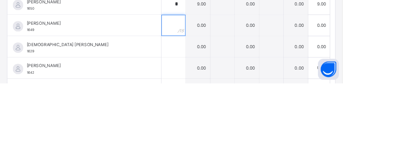
click at [222, 89] on div at bounding box center [207, 88] width 29 height 25
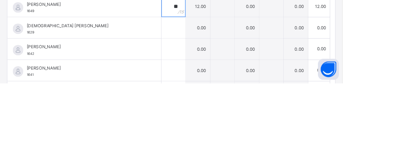
scroll to position [152, 0]
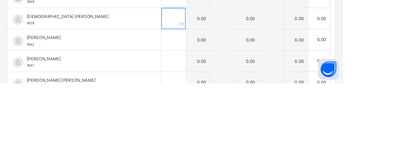
click at [222, 83] on div at bounding box center [207, 80] width 29 height 25
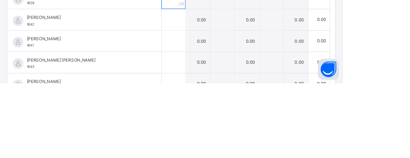
scroll to position [182, 0]
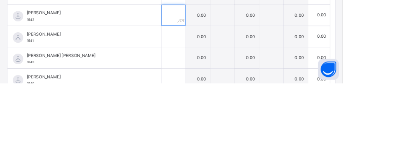
click at [222, 79] on div at bounding box center [207, 76] width 29 height 25
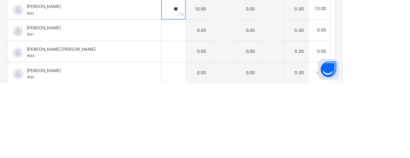
scroll to position [192, 0]
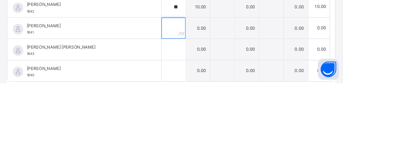
click at [222, 91] on div at bounding box center [207, 91] width 29 height 25
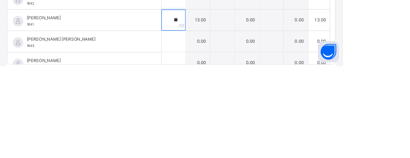
scroll to position [544, 0]
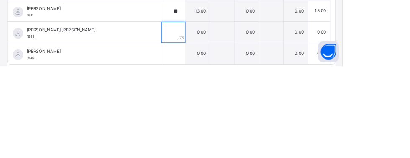
click at [222, 117] on div at bounding box center [207, 117] width 29 height 25
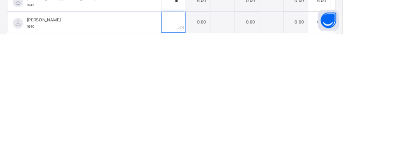
click at [222, 145] on div at bounding box center [207, 142] width 29 height 25
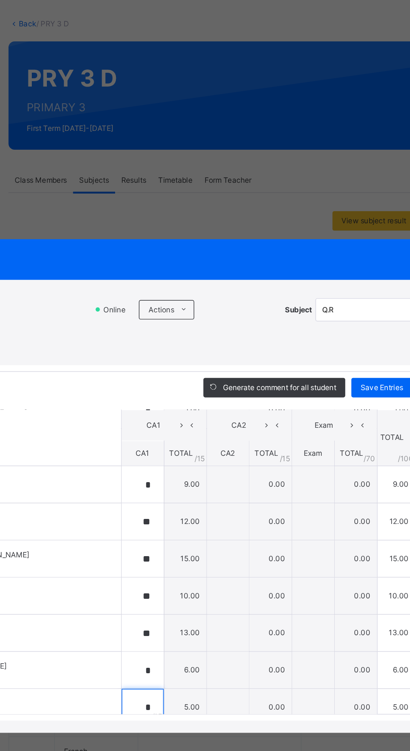
scroll to position [0, 0]
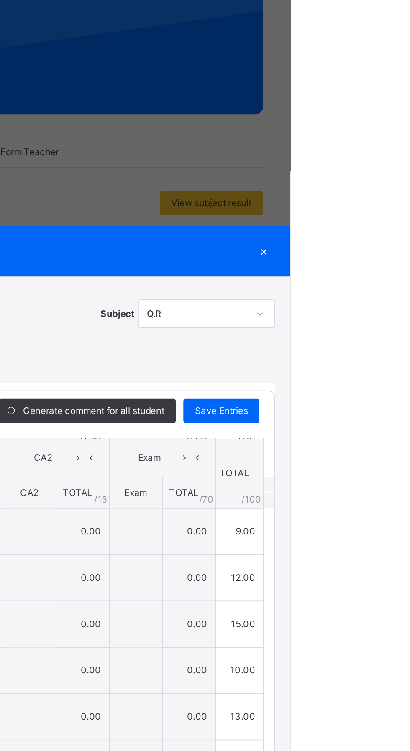
click at [386, 312] on span "Save Entries" at bounding box center [371, 308] width 29 height 8
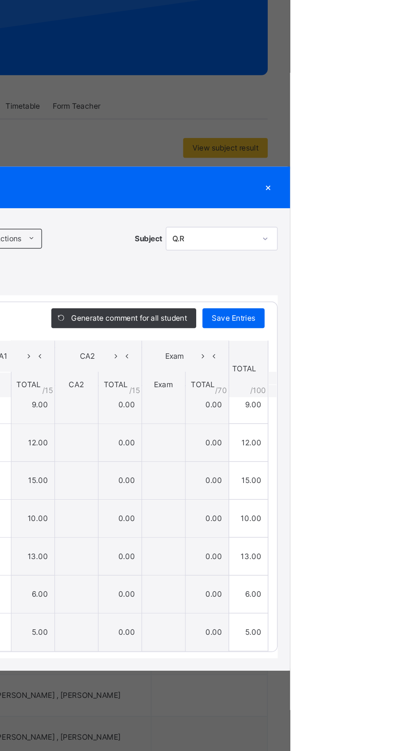
click at [386, 312] on span "Save Entries" at bounding box center [371, 308] width 29 height 8
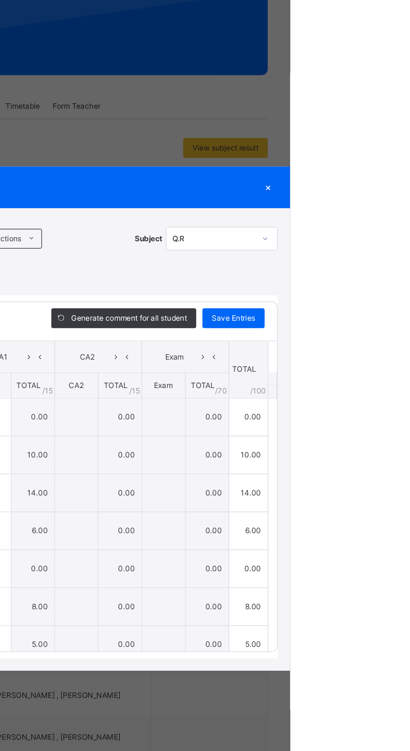
click at [82, 306] on label "Show Comments" at bounding box center [62, 310] width 40 height 8
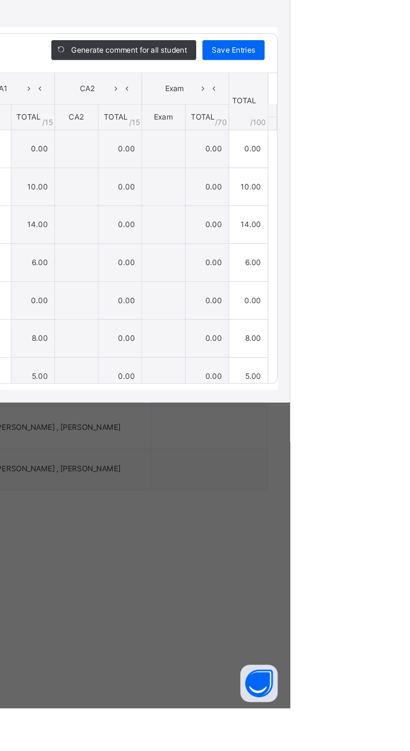
click at [401, 226] on div "×" at bounding box center [395, 220] width 13 height 11
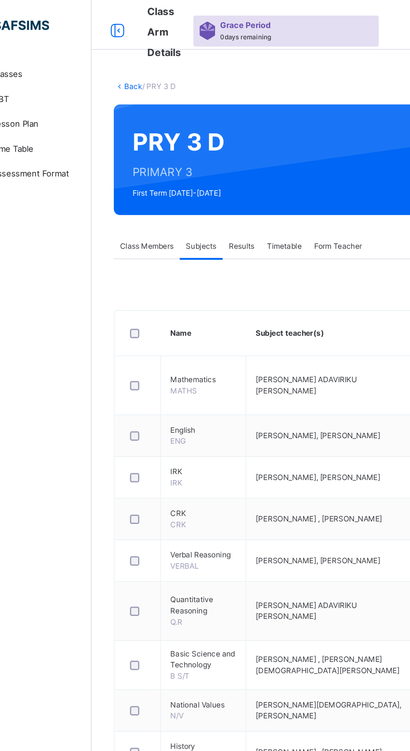
click at [208, 169] on span "Results" at bounding box center [201, 166] width 17 height 8
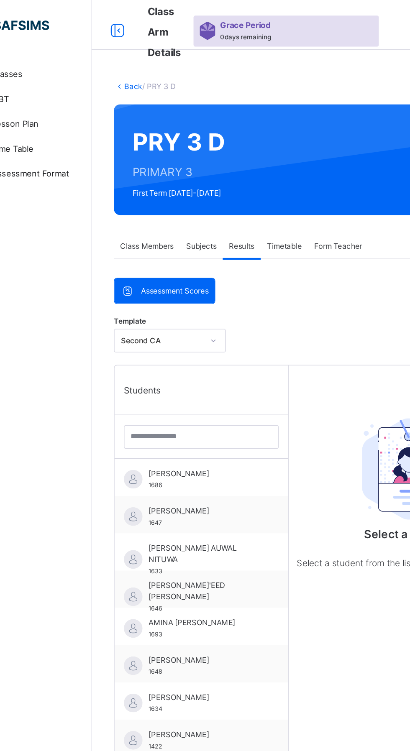
click at [176, 324] on div "ABDULKADIR SALEH USMAN 1686" at bounding box center [176, 322] width 75 height 15
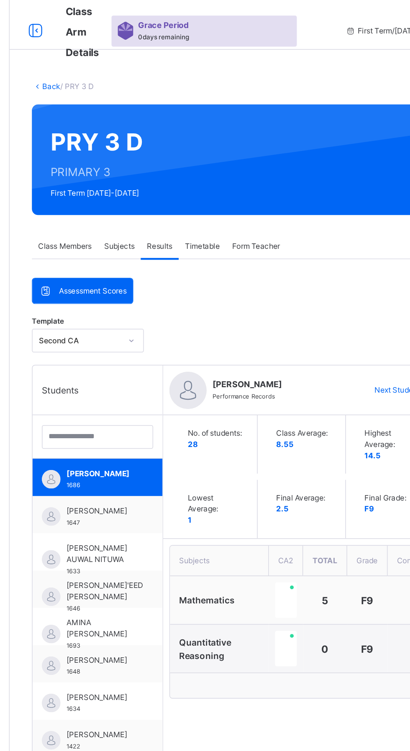
click at [161, 368] on span "ADIEL AUWAL NITUWA" at bounding box center [162, 372] width 46 height 15
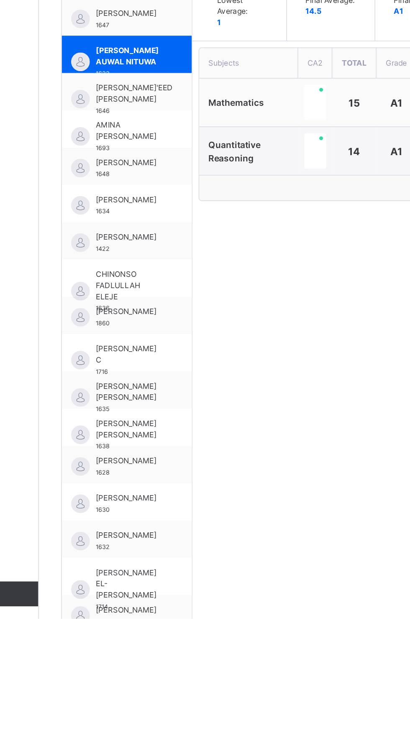
click at [154, 733] on span "MARYAM EL-HABEEB MOHAMMED" at bounding box center [162, 727] width 46 height 23
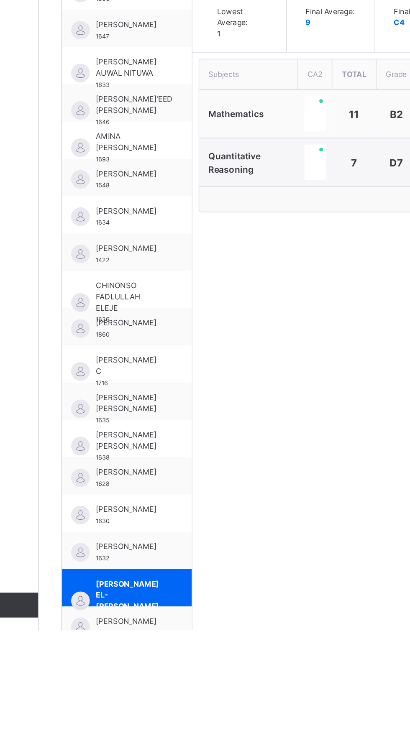
scroll to position [8, 0]
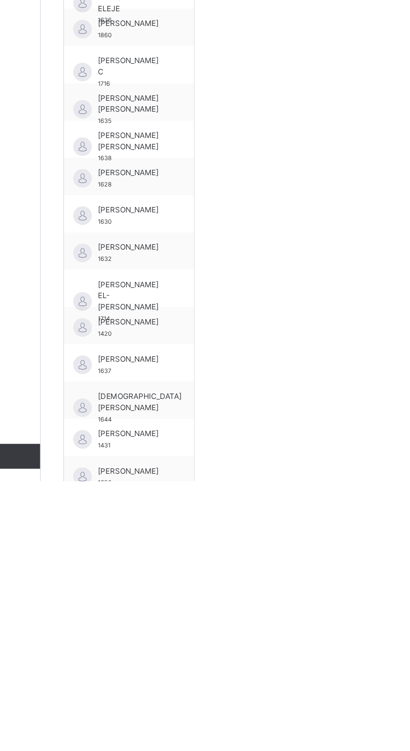
scroll to position [50, 0]
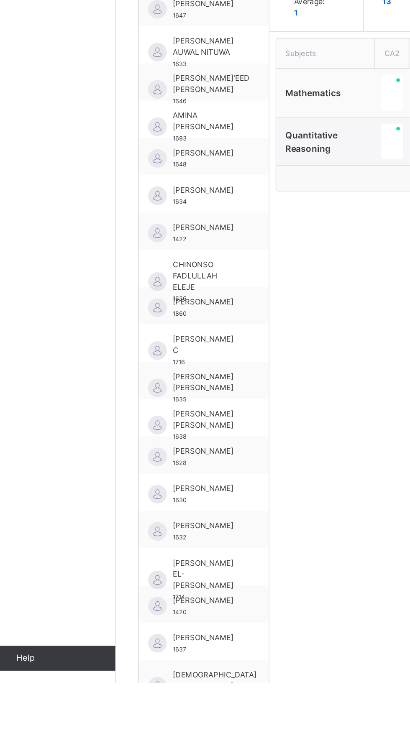
click at [156, 483] on div "CHINONSO FADLULLAH ELEJE 1636" at bounding box center [162, 481] width 46 height 30
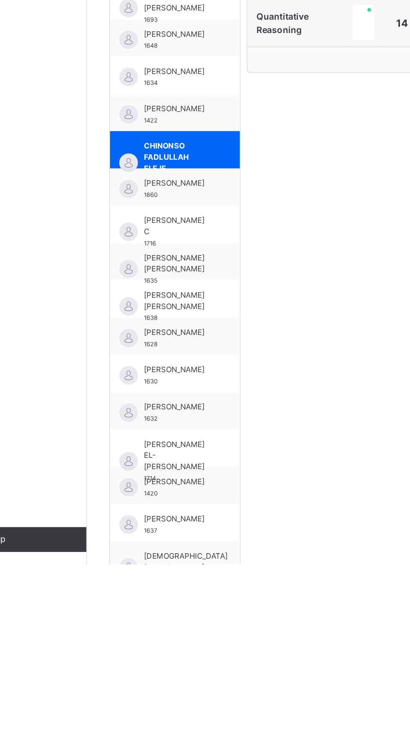
scroll to position [62, 0]
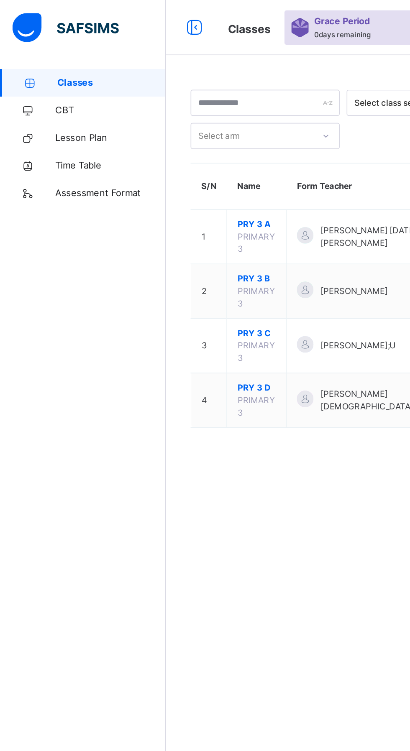
click at [156, 203] on span "PRY 3 C" at bounding box center [155, 202] width 23 height 8
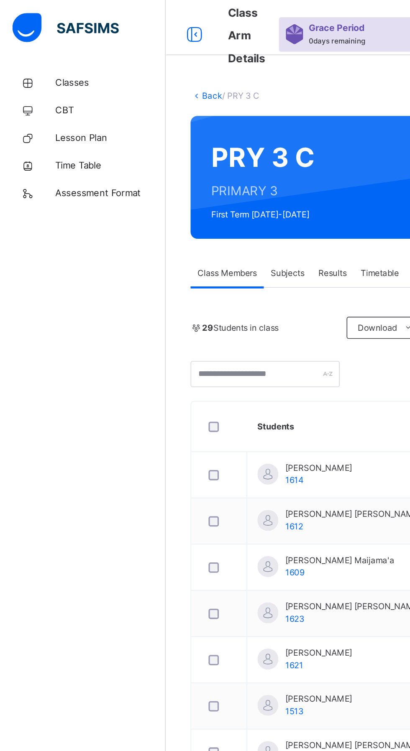
click at [208, 168] on span "Results" at bounding box center [201, 166] width 17 height 8
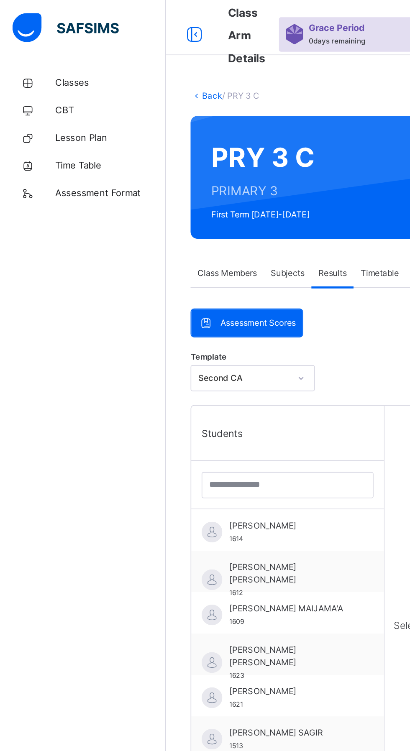
click at [166, 396] on span "AISHA RAJI MOHAMMED" at bounding box center [176, 397] width 75 height 15
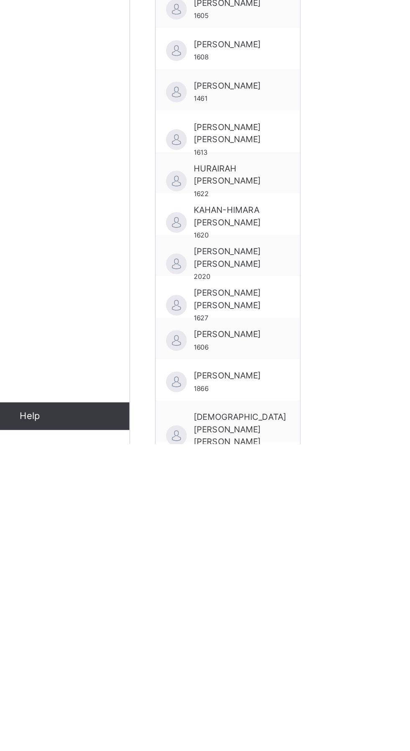
scroll to position [45, 0]
click at [159, 751] on span "MUSTAPHA ABDULMUMIN MUSTAPHA" at bounding box center [162, 763] width 46 height 15
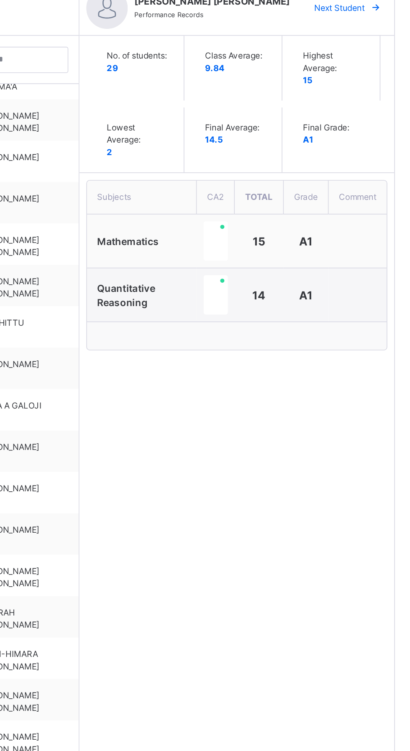
scroll to position [110, 0]
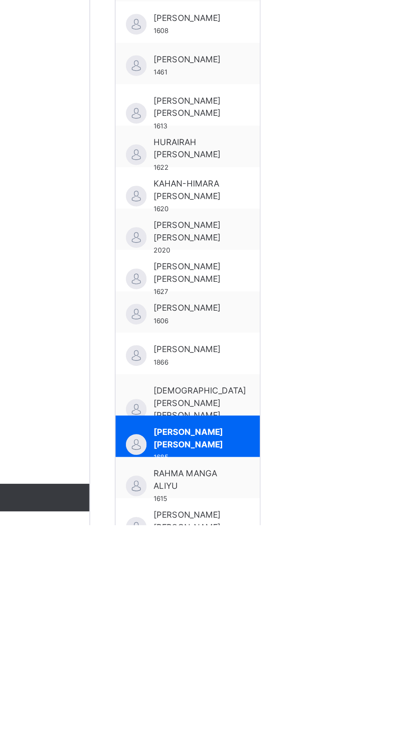
click at [160, 666] on span "MUHAMMED SALIHU SALIHU" at bounding box center [167, 677] width 56 height 23
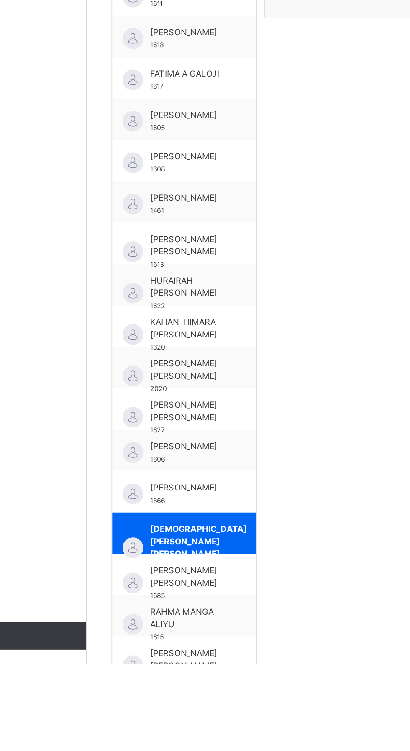
click at [158, 726] on span "RAHMA MANGA ALIYU" at bounding box center [162, 723] width 46 height 15
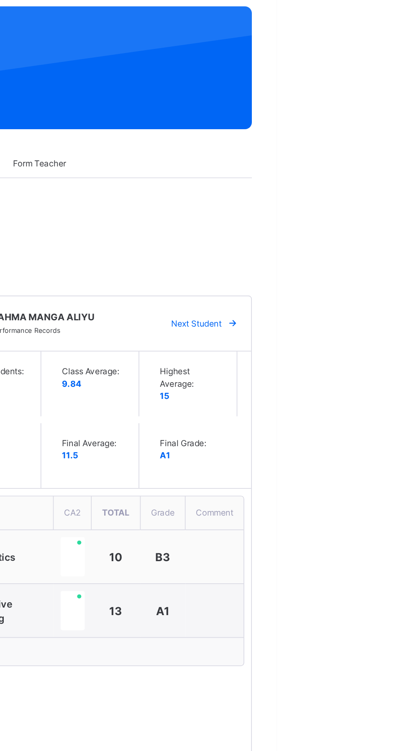
scroll to position [0, 0]
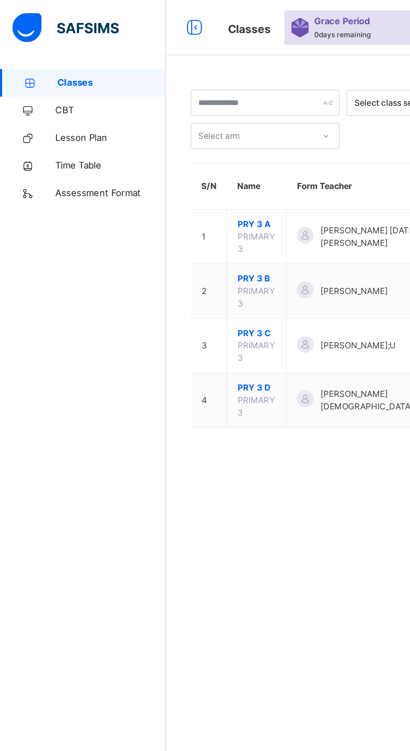
click at [153, 169] on span "PRY 3 B" at bounding box center [155, 169] width 23 height 8
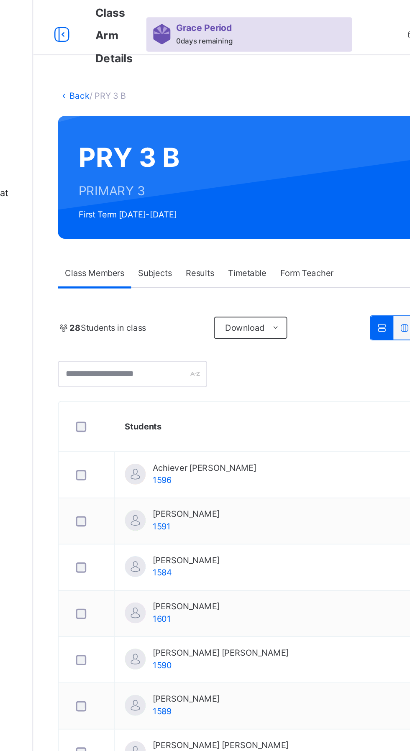
click at [206, 163] on span "Results" at bounding box center [201, 166] width 17 height 8
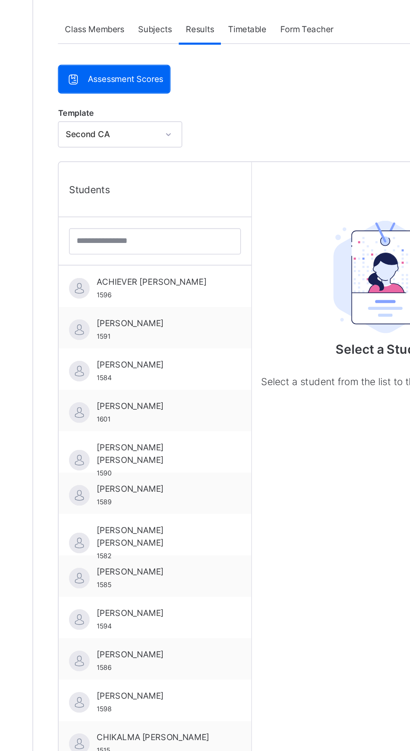
click at [172, 316] on span "ACHIEVER ADAI OWOICHO" at bounding box center [176, 319] width 75 height 8
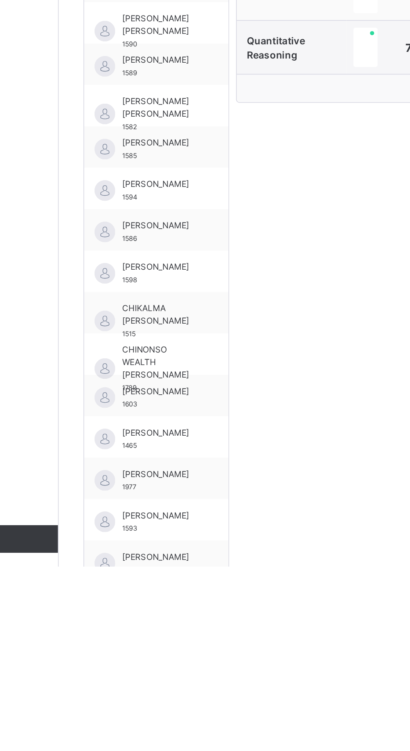
click at [156, 630] on span "CHINONSO WEALTH CHARLES" at bounding box center [162, 627] width 46 height 23
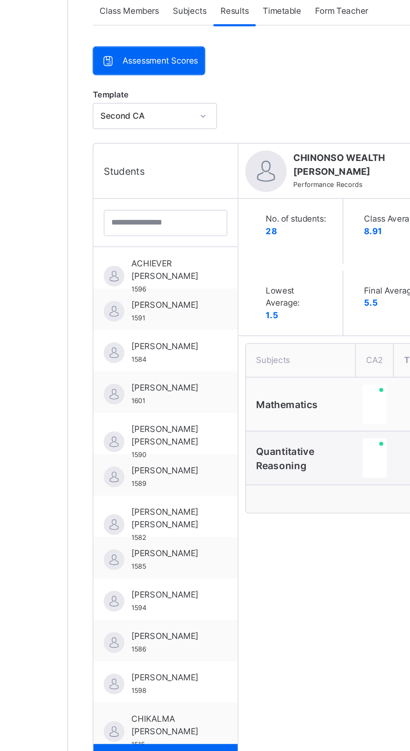
click at [155, 448] on span "AISHA HASSAN UMAR" at bounding box center [162, 444] width 46 height 8
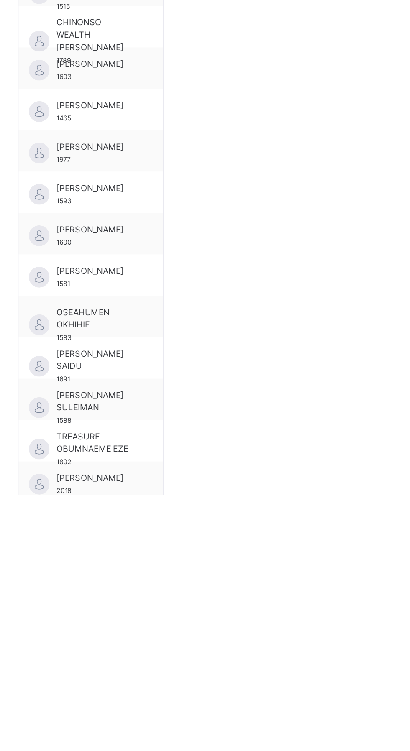
scroll to position [169, 0]
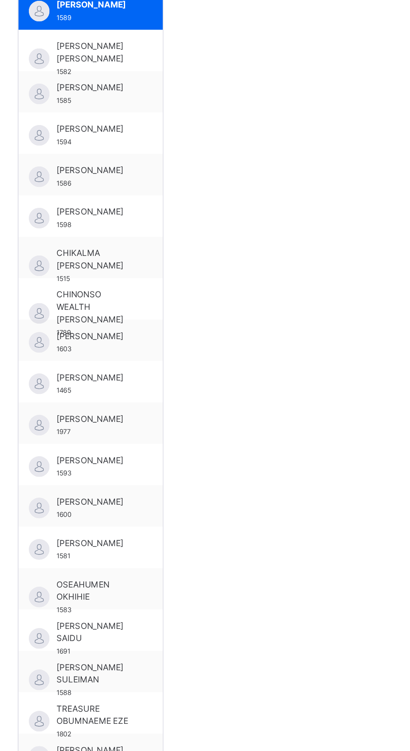
click at [158, 404] on span "BERNICE ADEOLA JEMITOBA" at bounding box center [162, 401] width 46 height 8
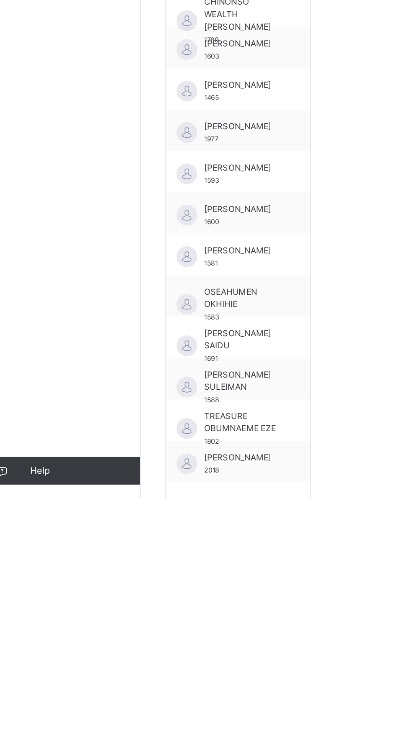
scroll to position [179, 0]
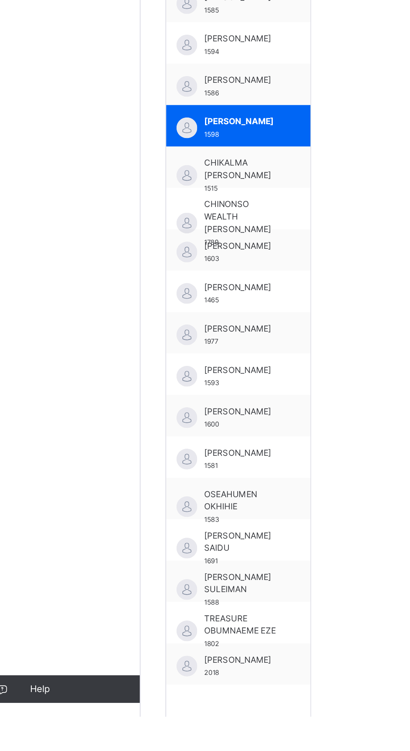
click at [149, 424] on span "CHIKALMA NEBEOLISA JOHN" at bounding box center [162, 419] width 46 height 15
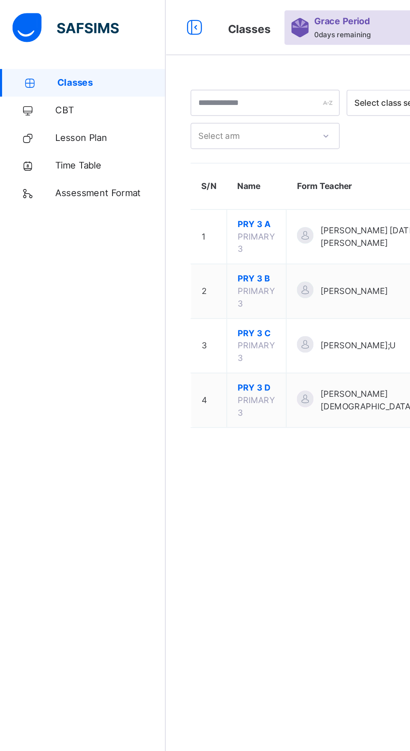
click at [161, 138] on span "PRY 3 A" at bounding box center [155, 136] width 23 height 8
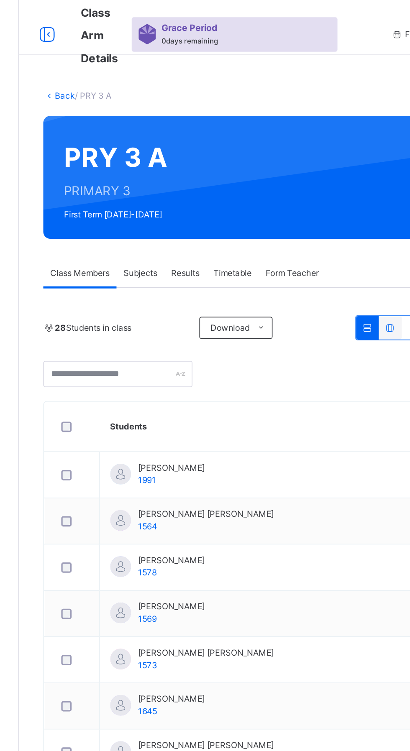
click at [212, 161] on div "Results" at bounding box center [202, 165] width 26 height 17
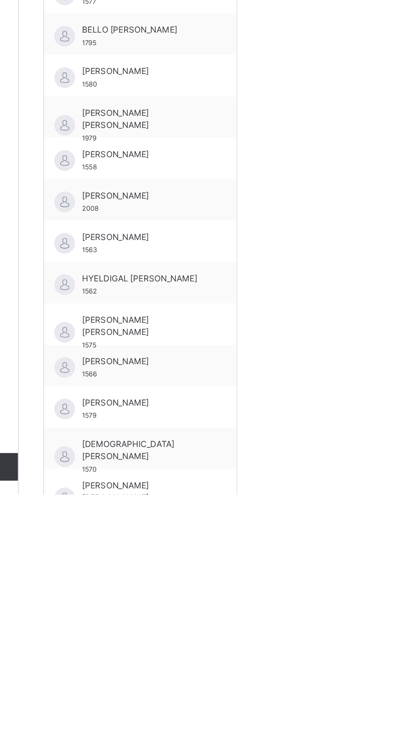
scroll to position [140, 0]
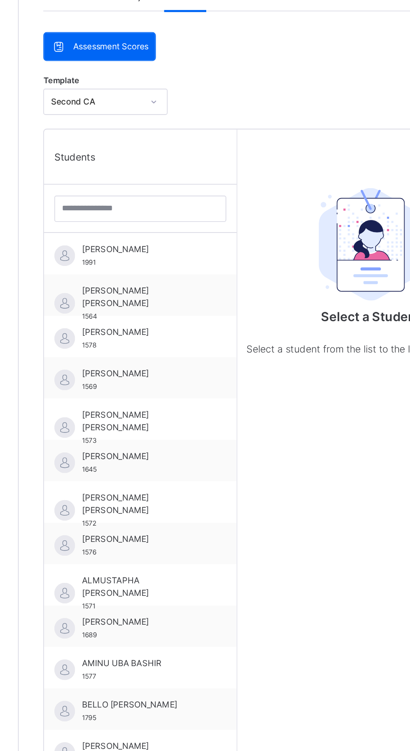
click at [176, 383] on div "ALMUSTAPHA KABIRU YUSUF 1571" at bounding box center [176, 387] width 75 height 23
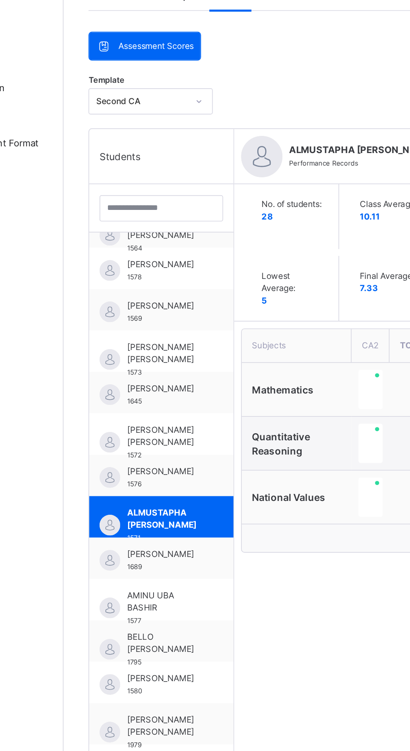
scroll to position [110, 0]
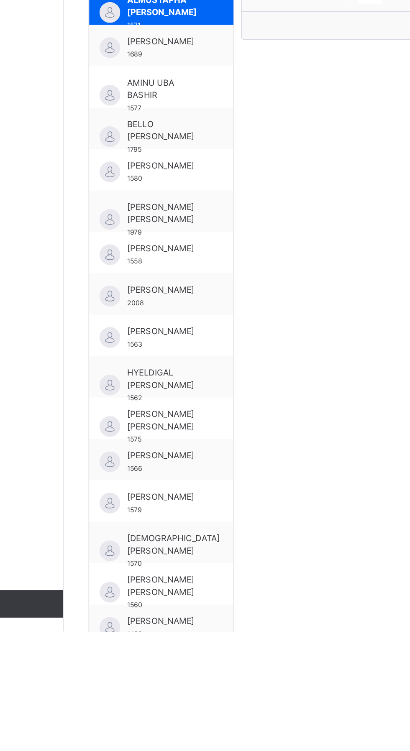
click at [154, 648] on span "ISMAIL ALIYU KIRFI" at bounding box center [162, 645] width 46 height 8
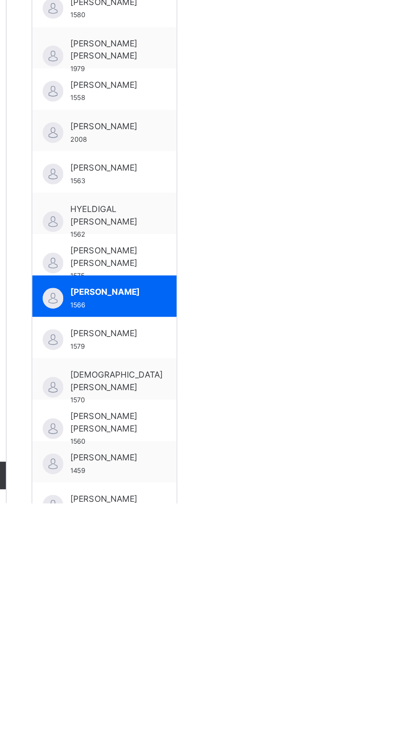
scroll to position [135, 0]
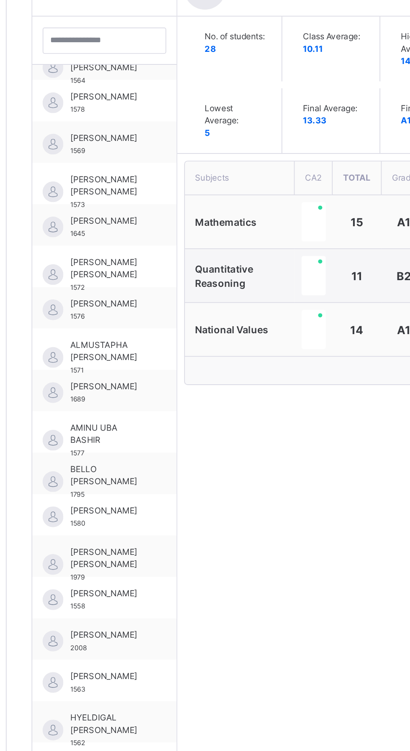
click at [165, 301] on span "AL-MUSTAPHA MUHAMMED LAWAL" at bounding box center [162, 296] width 46 height 15
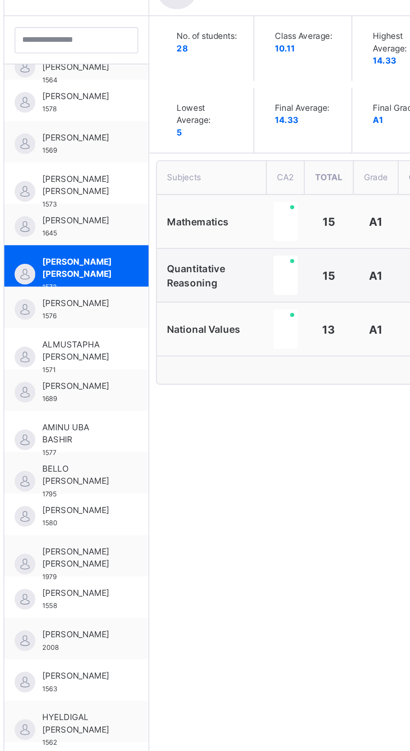
scroll to position [110, 0]
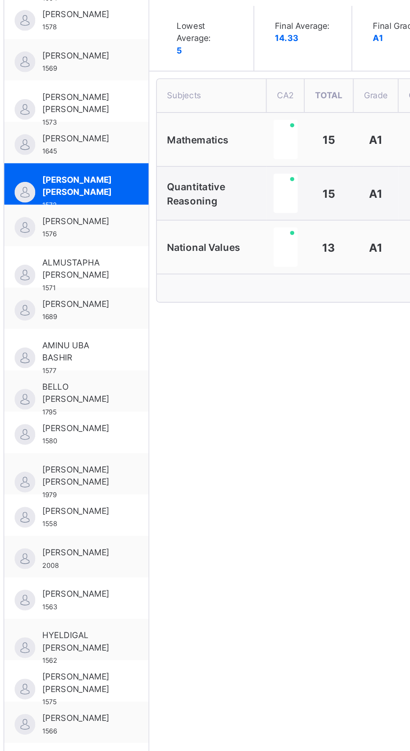
click at [161, 472] on span "FAIZAH ABDULRASHEED" at bounding box center [162, 469] width 46 height 8
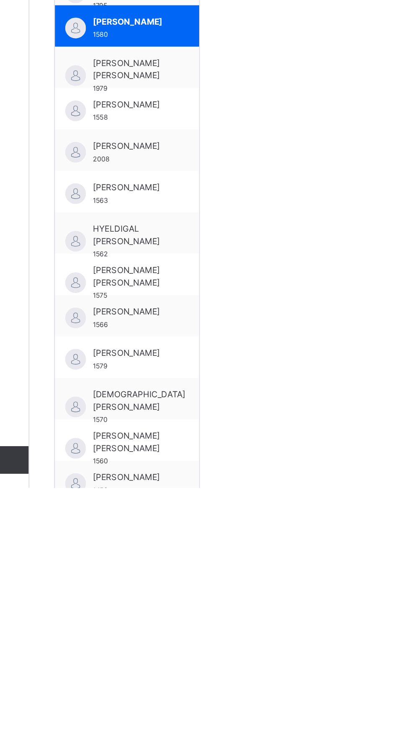
click at [153, 603] on span "HYELDIGAL HOLMAN" at bounding box center [162, 597] width 46 height 15
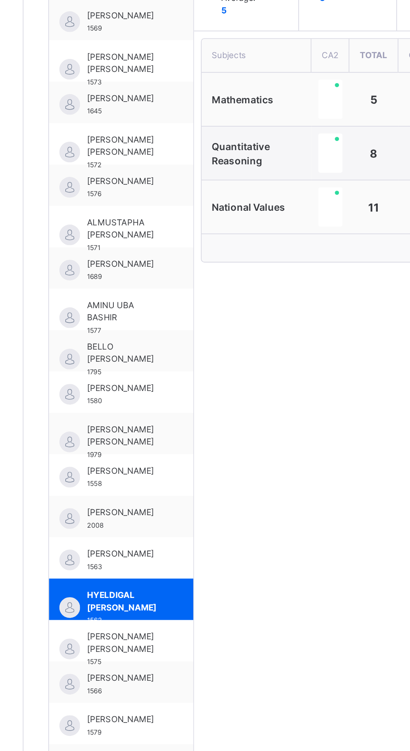
click at [166, 496] on span "FATIMA GAMBO IBRAHIM" at bounding box center [162, 497] width 46 height 15
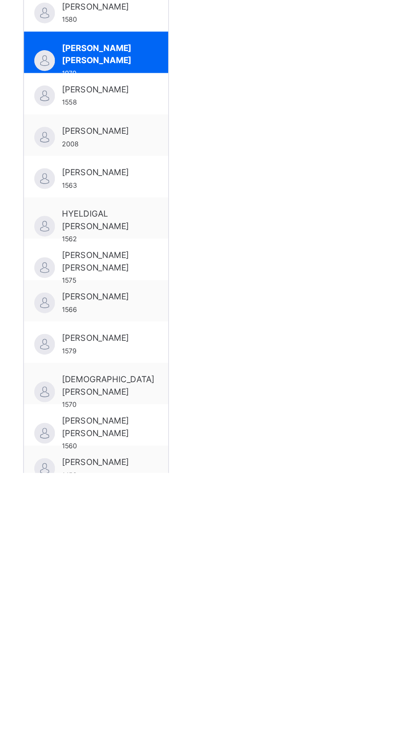
scroll to position [110, 0]
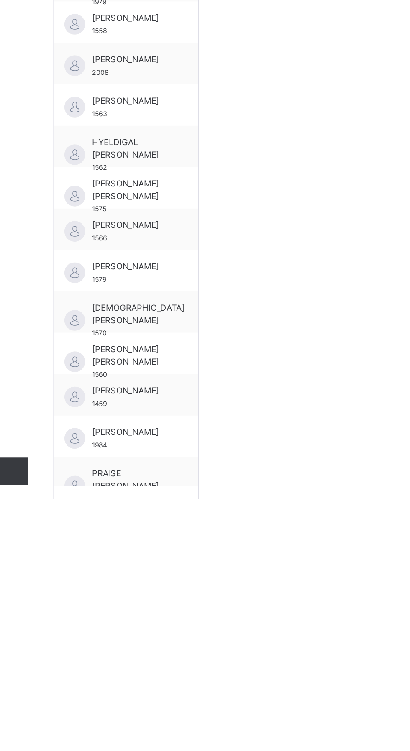
scroll to position [178, 0]
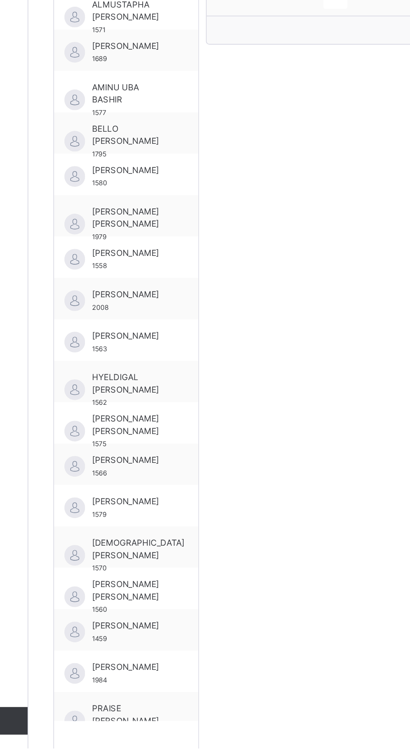
click at [154, 680] on span "MUHAMMAD IBRAHIM UMAR" at bounding box center [162, 677] width 46 height 8
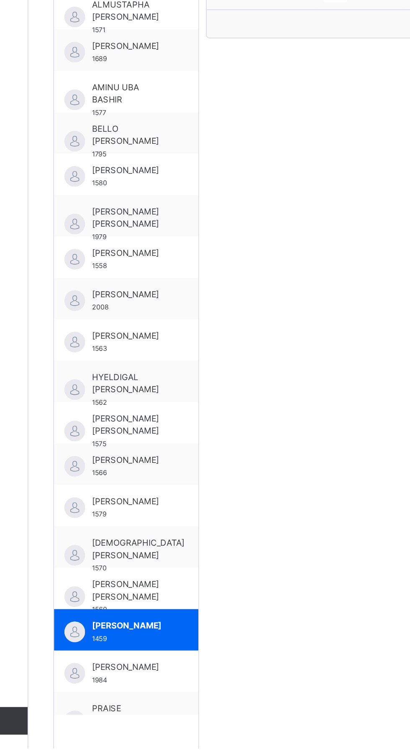
scroll to position [41, 0]
